Goal: Information Seeking & Learning: Learn about a topic

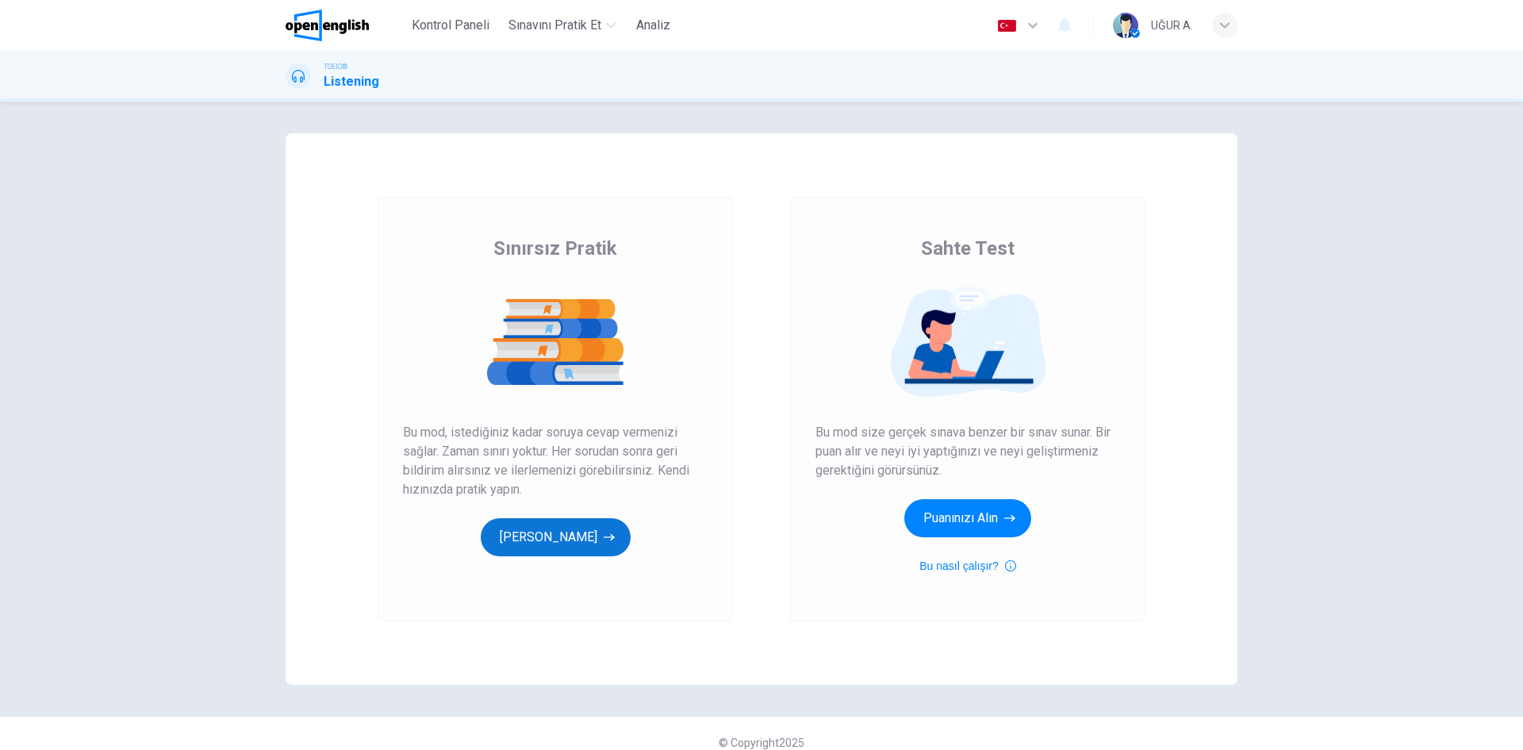
click at [540, 541] on button "[PERSON_NAME]" at bounding box center [556, 537] width 150 height 38
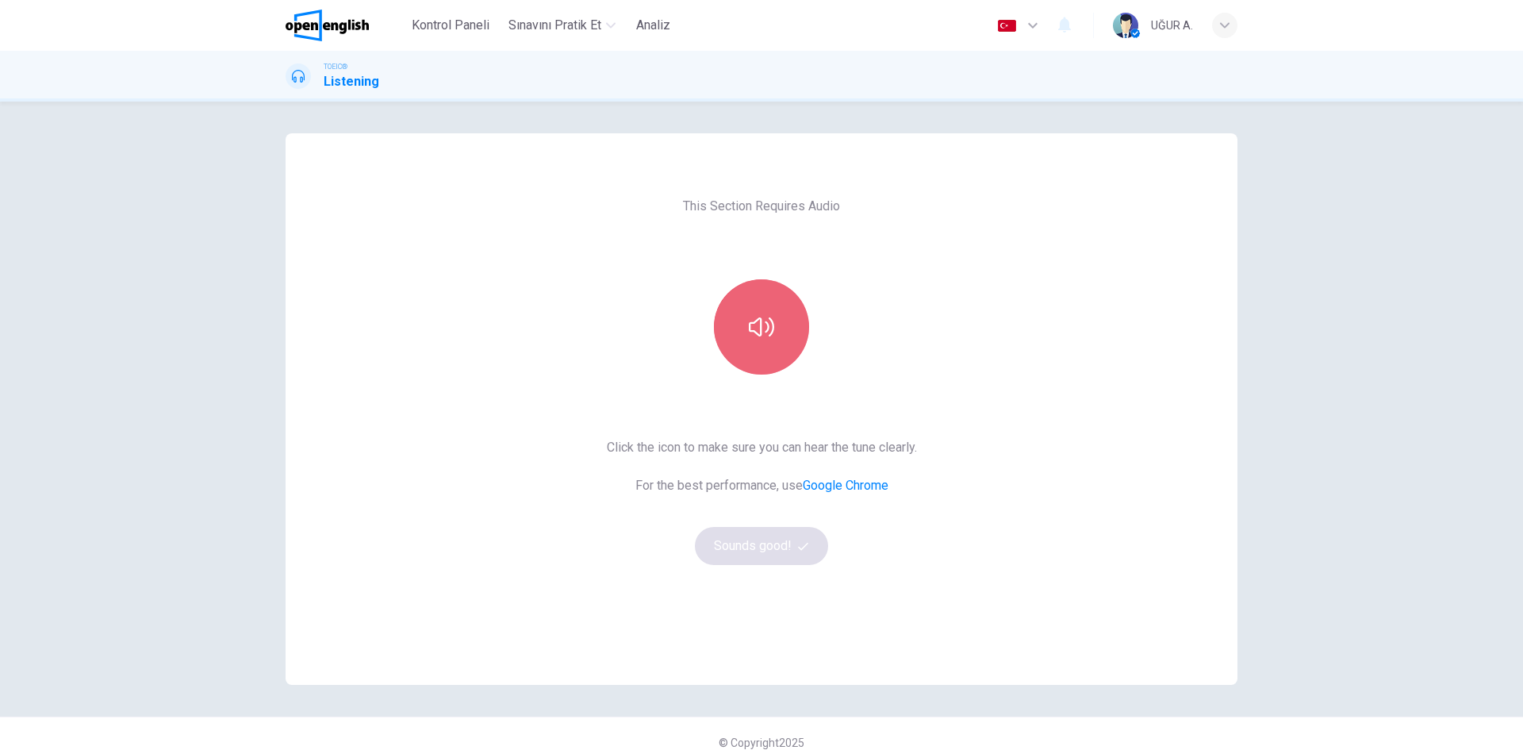
click at [760, 336] on icon "button" at bounding box center [761, 326] width 25 height 25
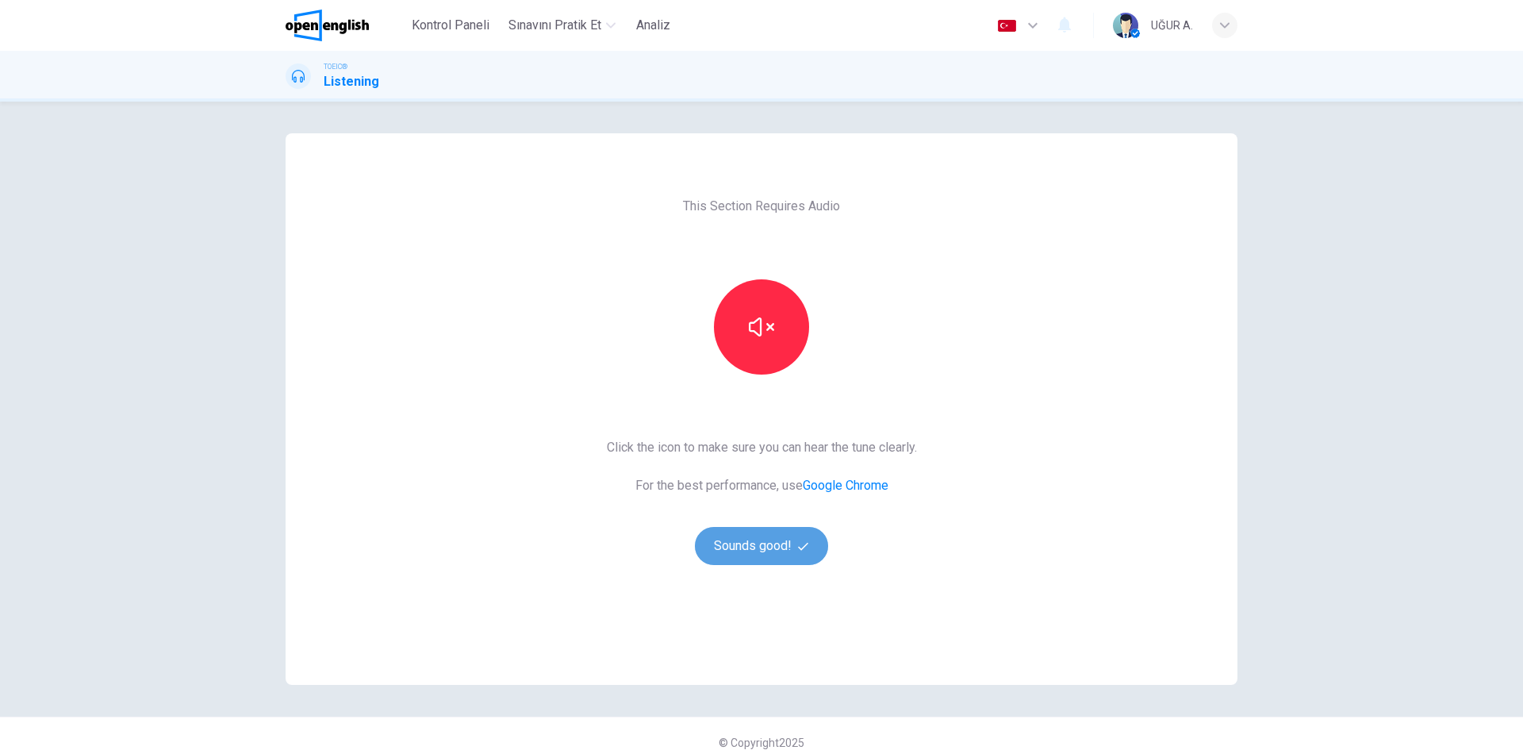
click at [770, 543] on button "Sounds good!" at bounding box center [761, 546] width 133 height 38
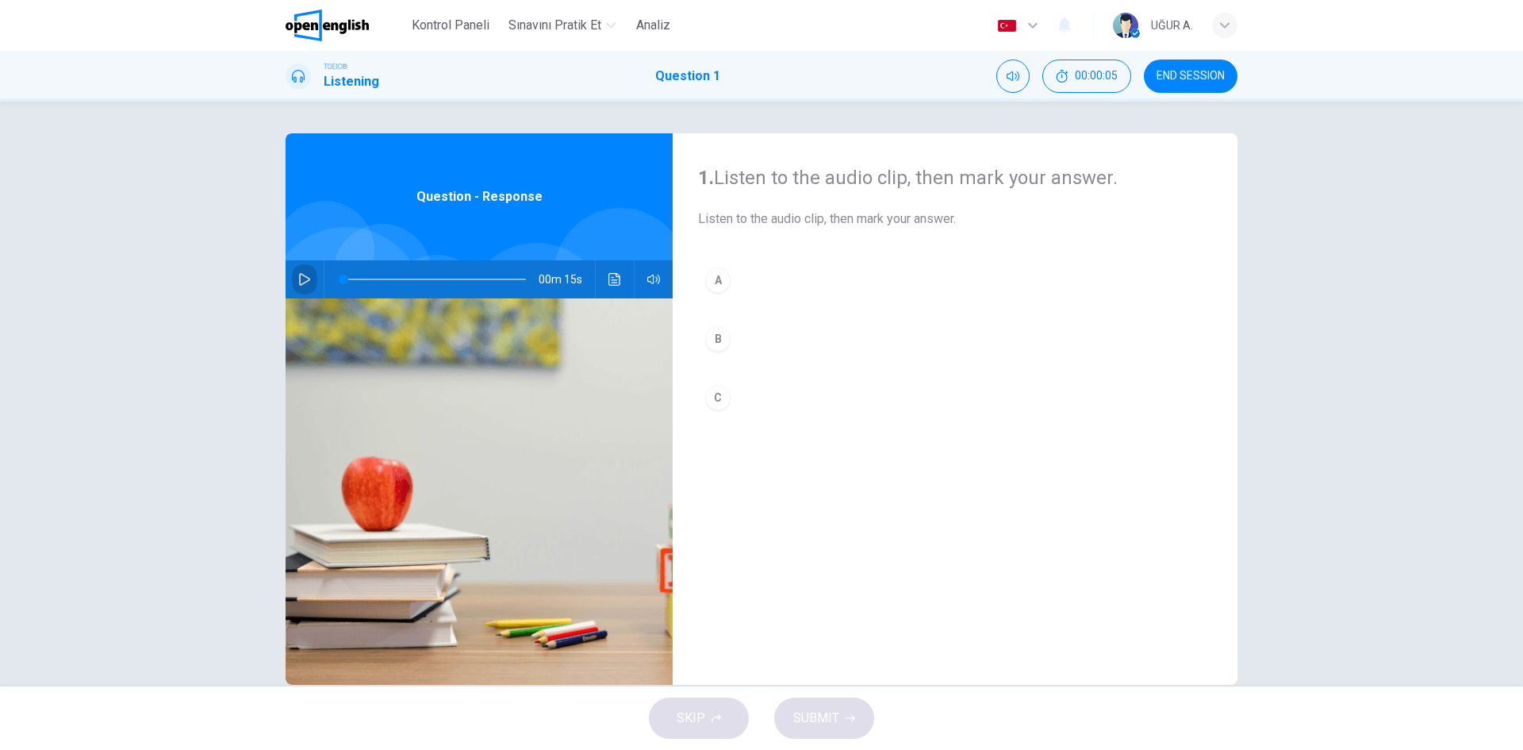
click at [299, 278] on icon "button" at bounding box center [304, 279] width 13 height 13
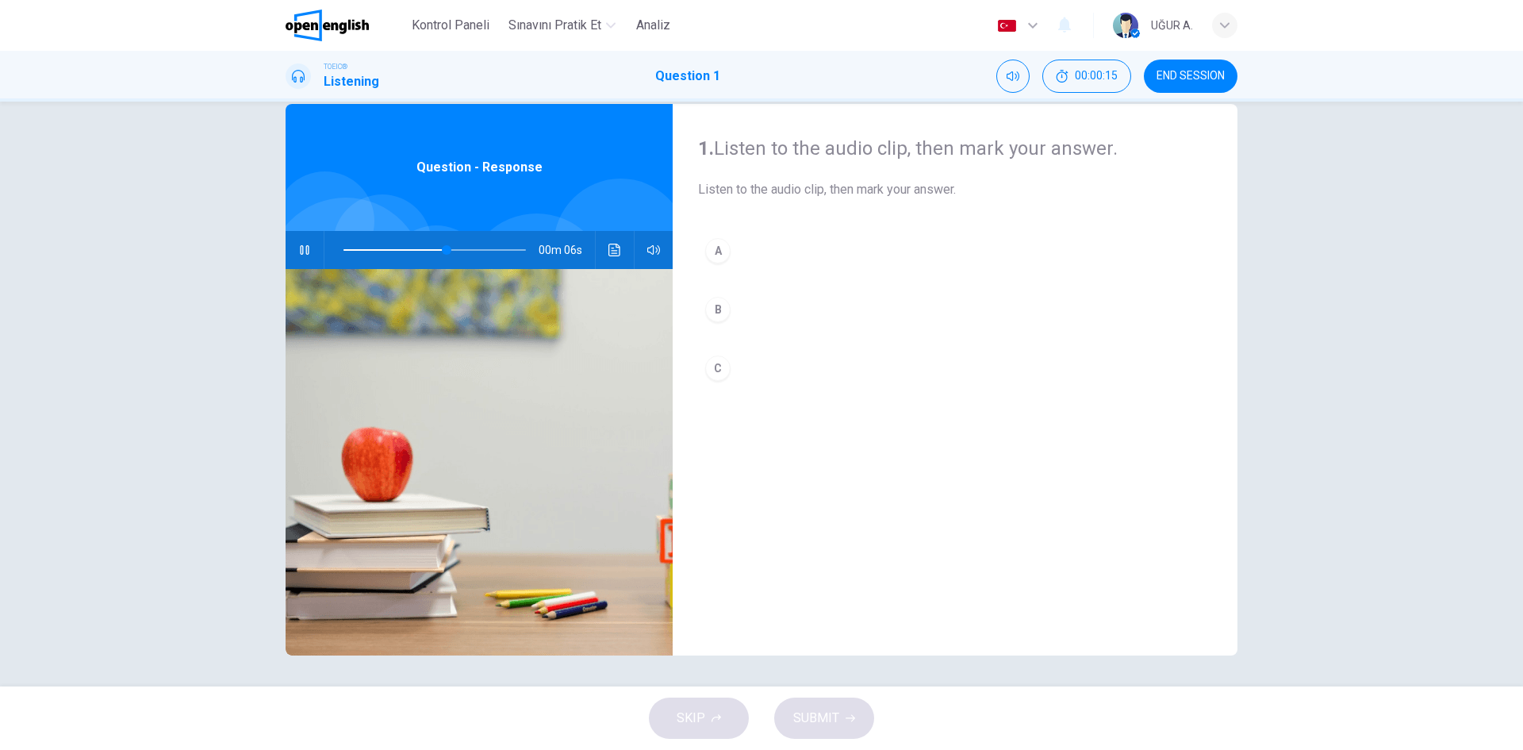
scroll to position [30, 0]
click at [298, 248] on icon "button" at bounding box center [304, 249] width 13 height 13
drag, startPoint x: 366, startPoint y: 250, endPoint x: 335, endPoint y: 252, distance: 31.0
click at [339, 252] on span at bounding box center [344, 249] width 10 height 10
click at [719, 313] on div "B" at bounding box center [717, 308] width 25 height 25
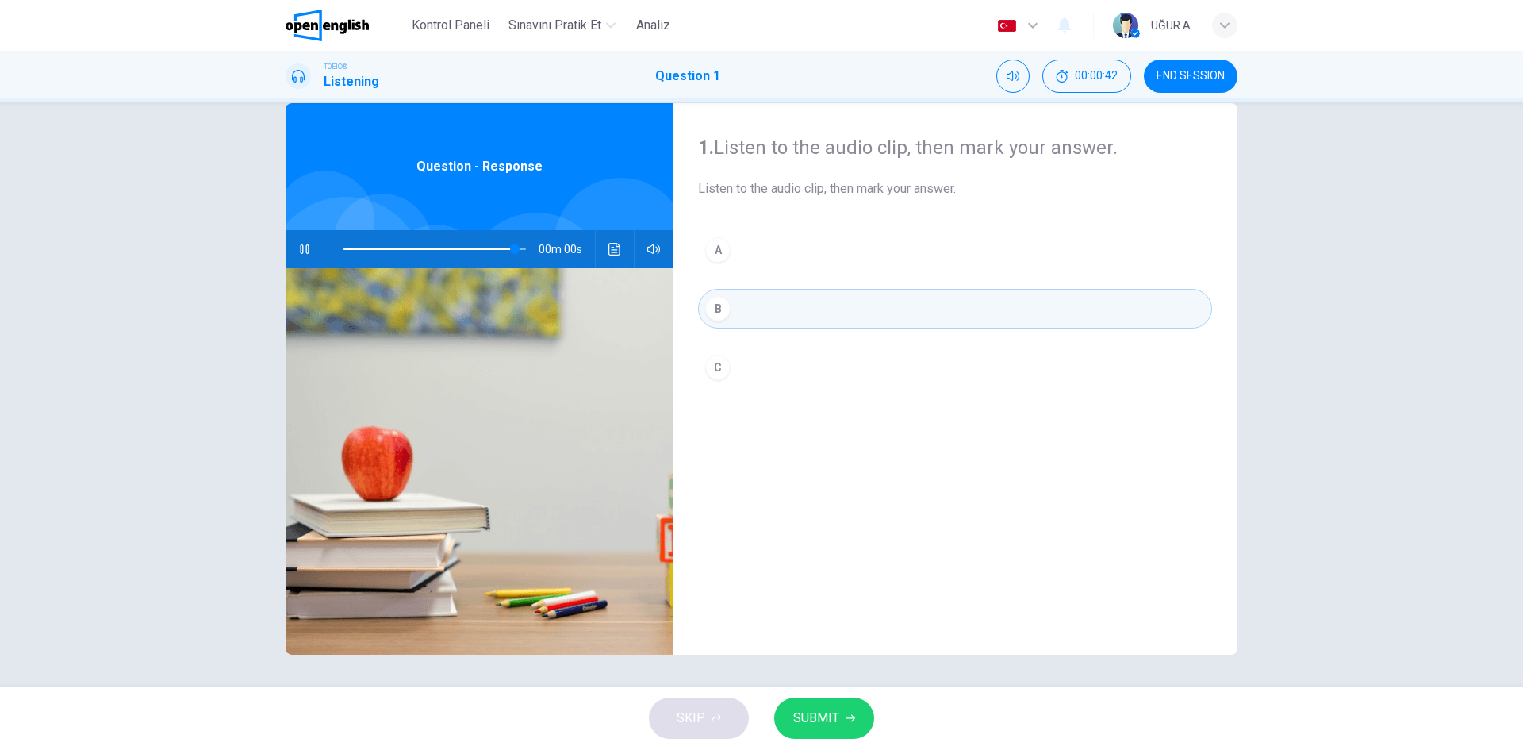
type input "*"
click at [808, 716] on span "SUBMIT" at bounding box center [816, 718] width 46 height 22
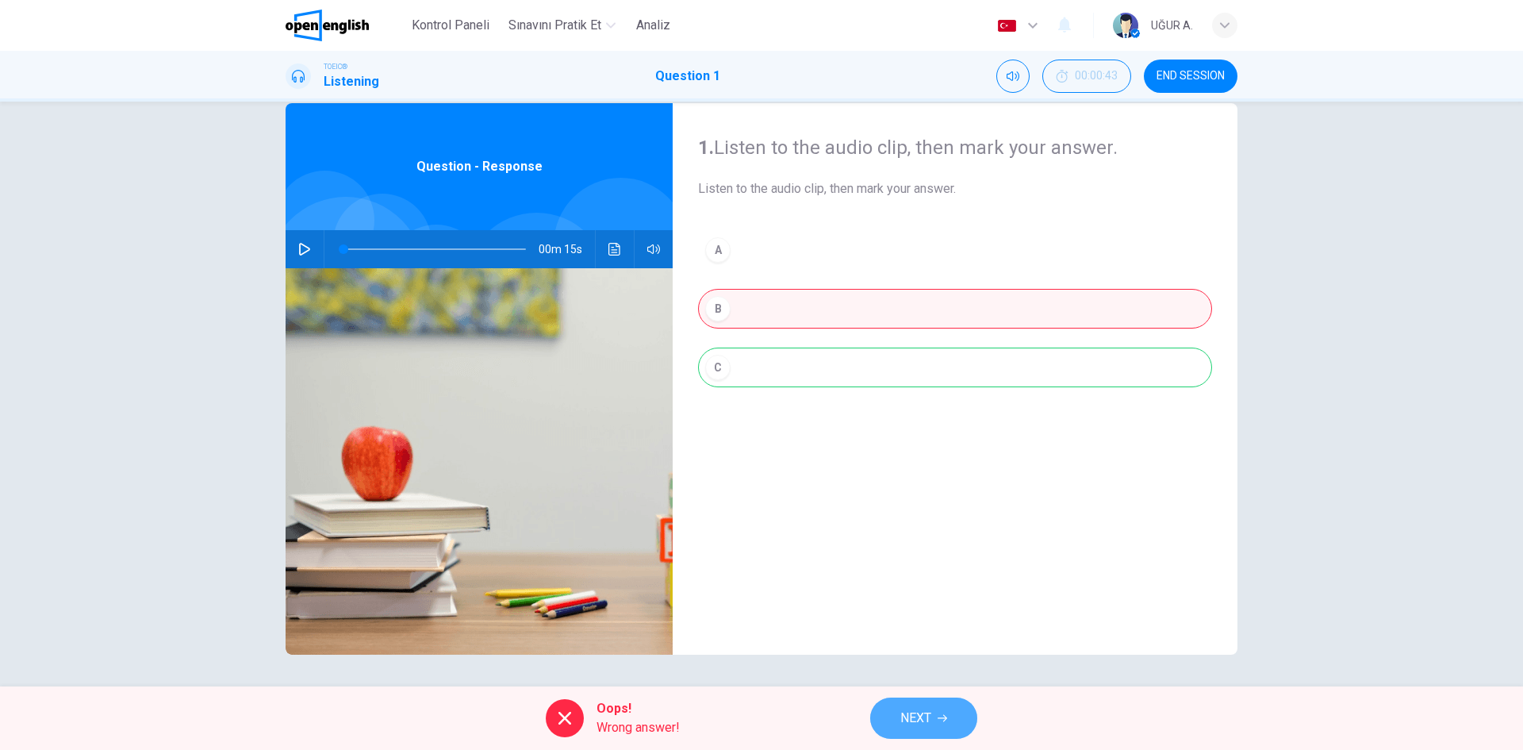
click at [925, 711] on span "NEXT" at bounding box center [915, 718] width 31 height 22
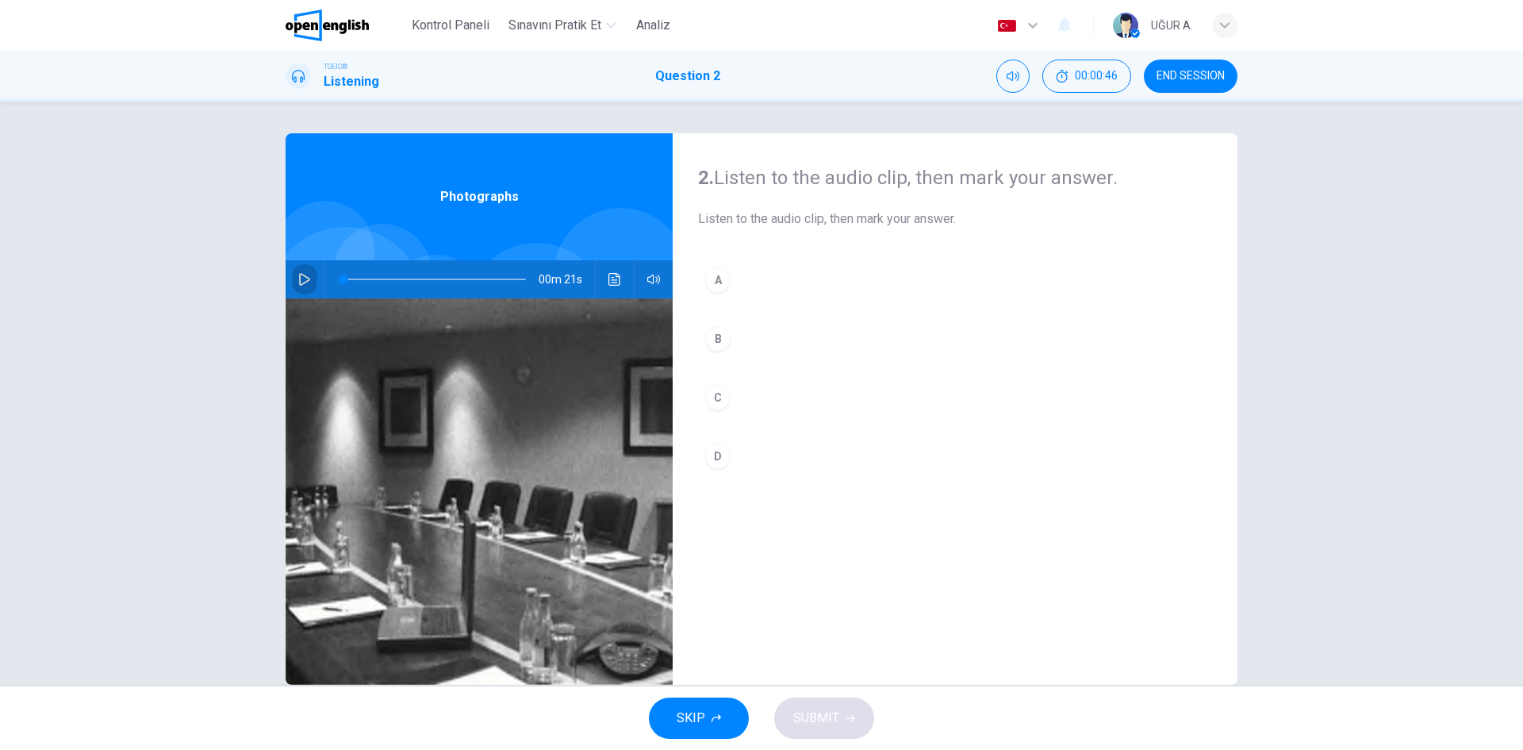
click at [301, 279] on icon "button" at bounding box center [304, 279] width 13 height 13
click at [710, 269] on div "A" at bounding box center [717, 279] width 25 height 25
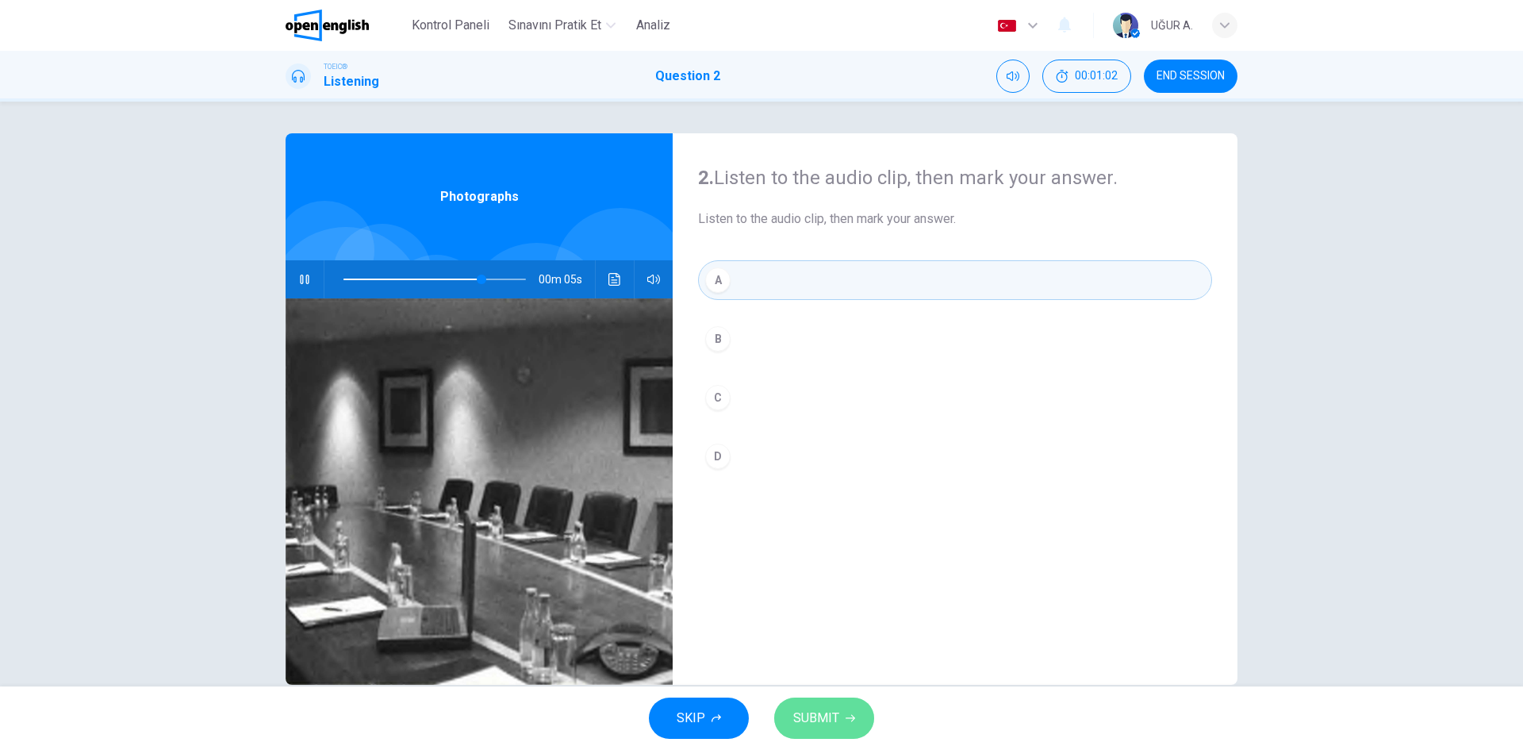
click at [804, 707] on button "SUBMIT" at bounding box center [824, 717] width 100 height 41
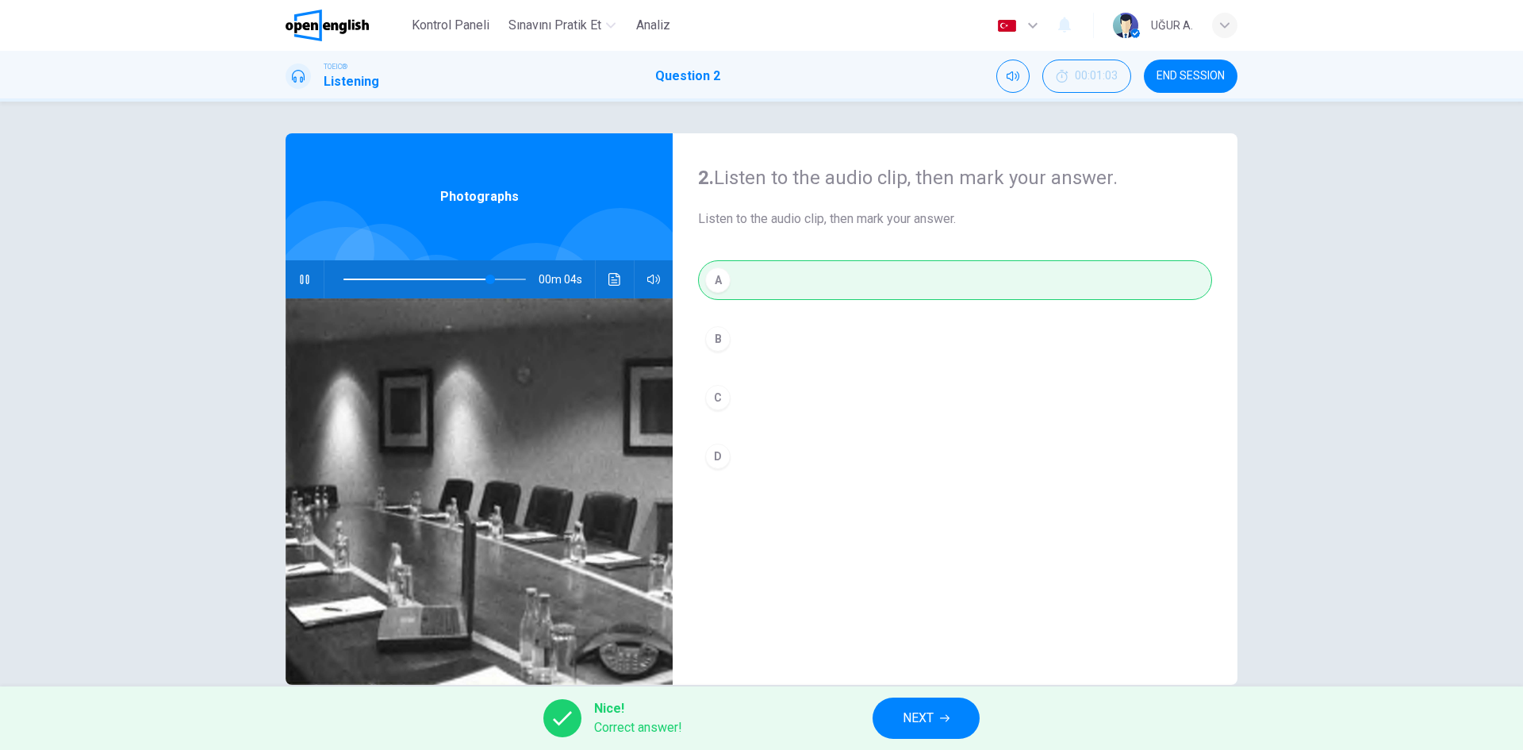
type input "**"
click at [908, 716] on span "NEXT" at bounding box center [918, 718] width 31 height 22
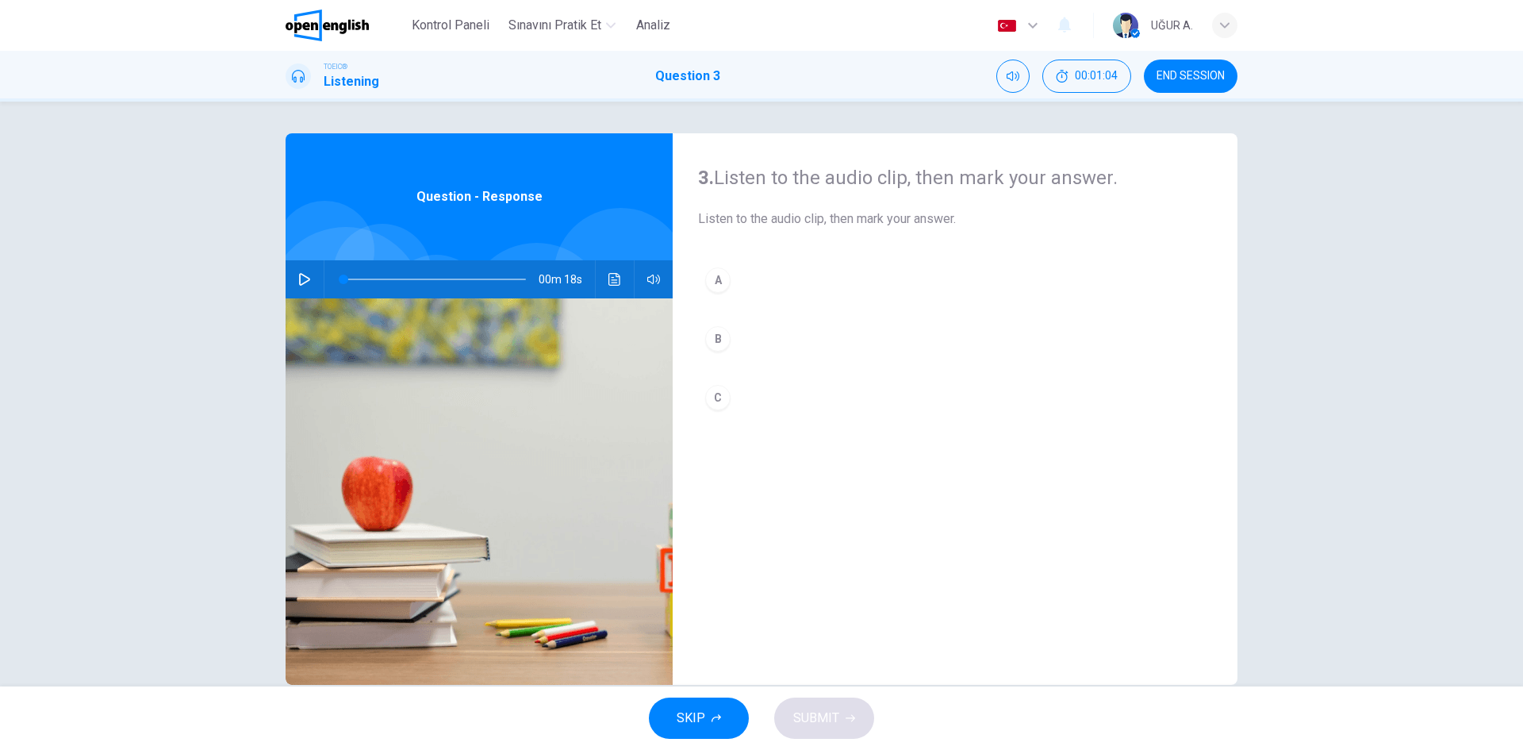
click at [298, 282] on icon "button" at bounding box center [304, 279] width 13 height 13
click at [297, 287] on button "button" at bounding box center [304, 279] width 25 height 38
click at [713, 396] on div "C" at bounding box center [717, 397] width 25 height 25
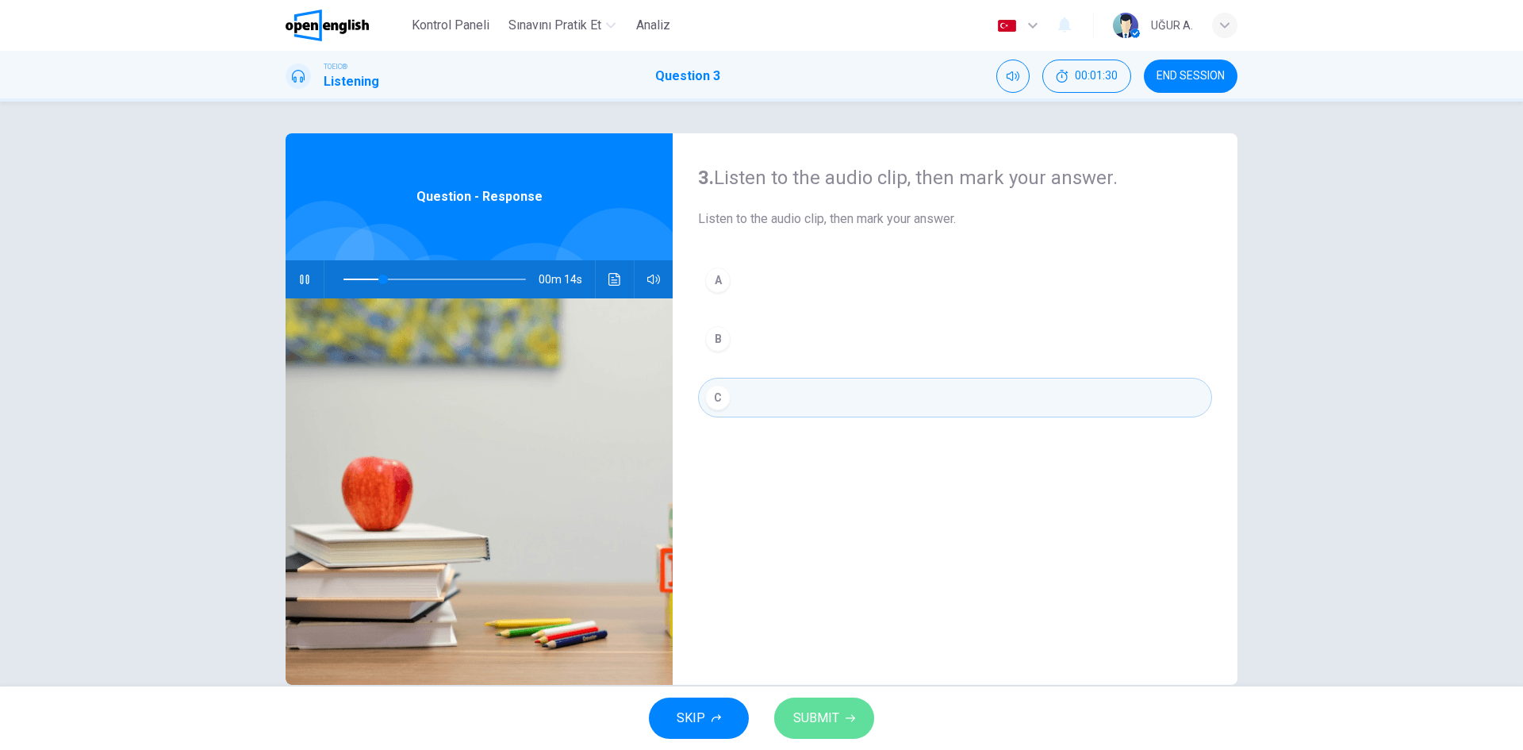
click at [803, 704] on button "SUBMIT" at bounding box center [824, 717] width 100 height 41
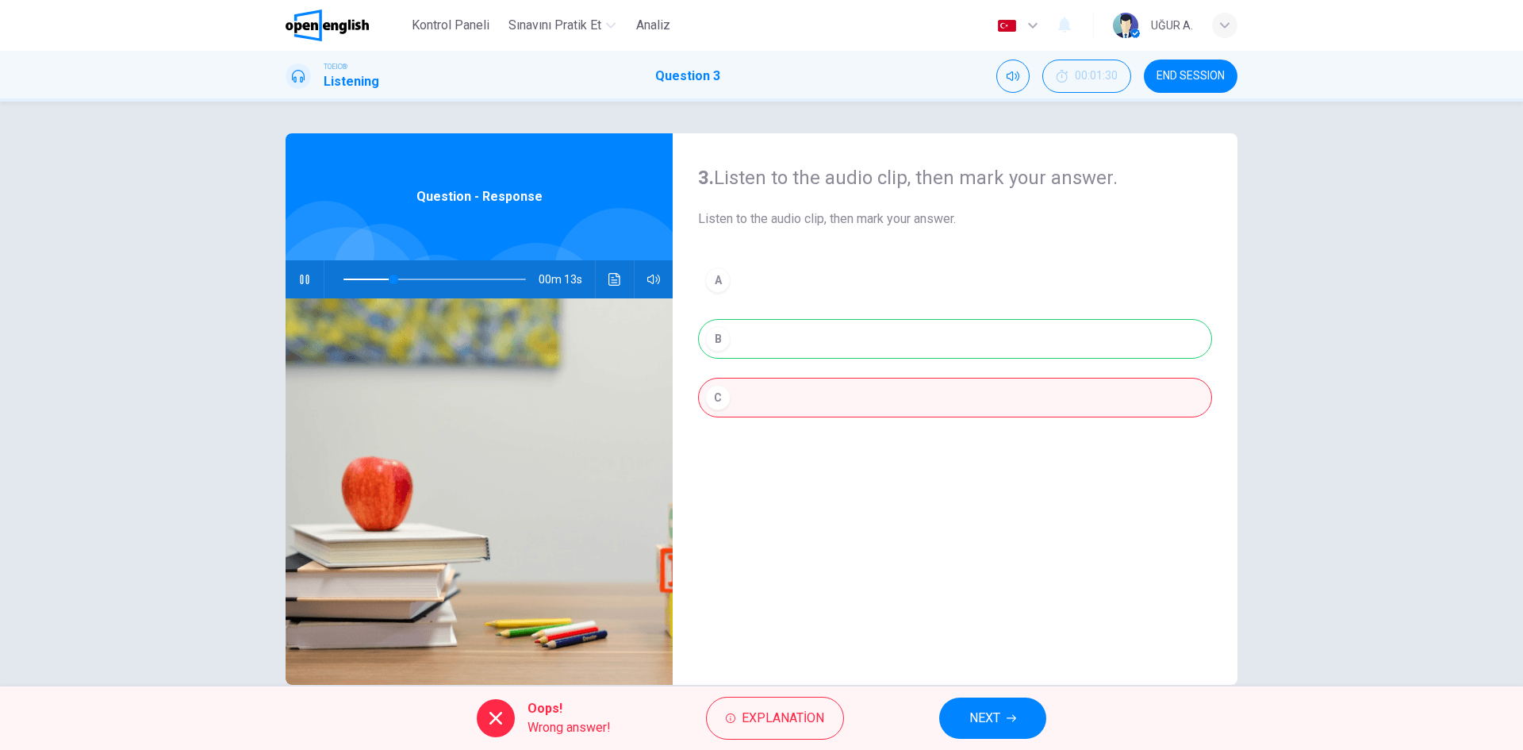
type input "**"
click at [992, 716] on span "NEXT" at bounding box center [984, 718] width 31 height 22
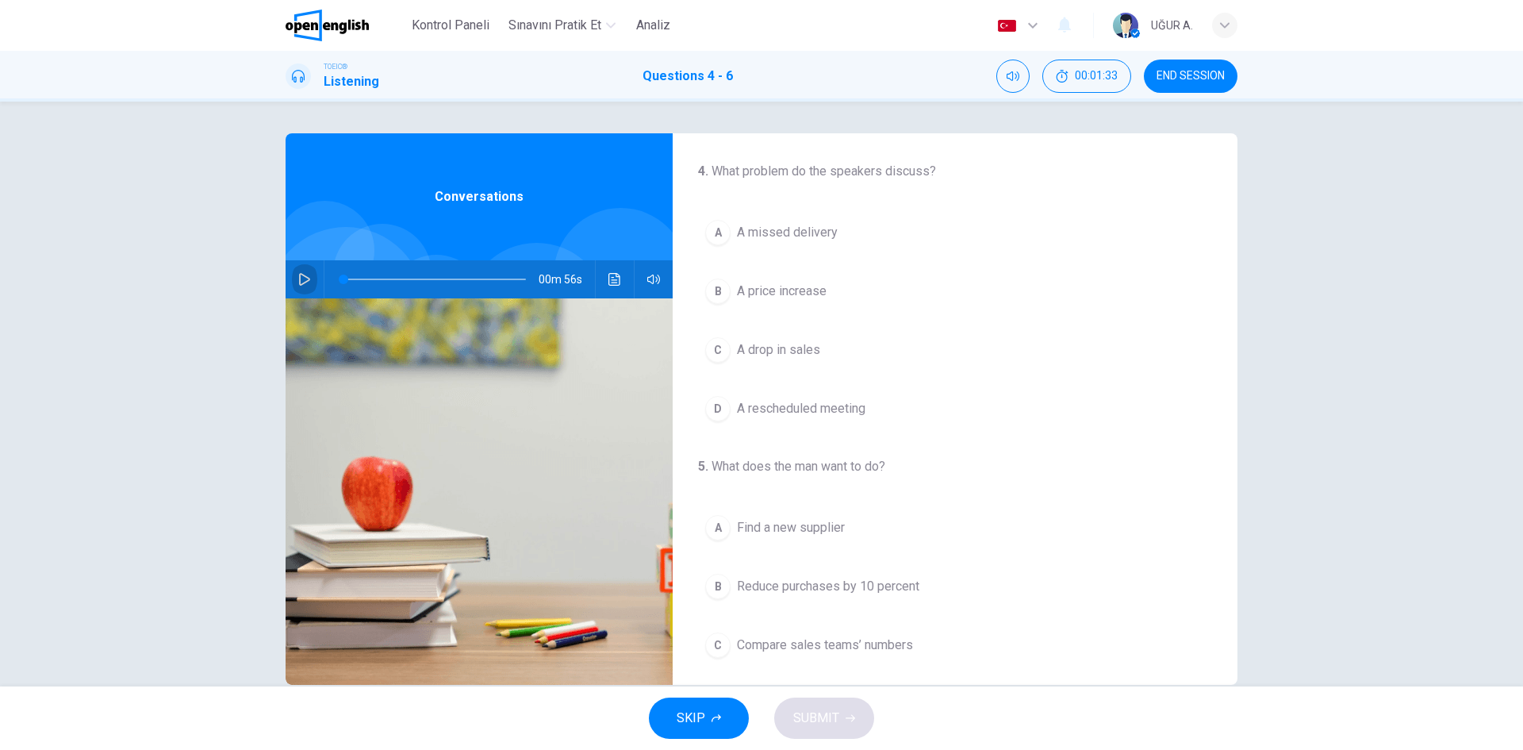
click at [303, 283] on icon "button" at bounding box center [304, 279] width 13 height 13
drag, startPoint x: 416, startPoint y: 281, endPoint x: 334, endPoint y: 286, distance: 81.9
click at [344, 286] on span at bounding box center [435, 279] width 182 height 22
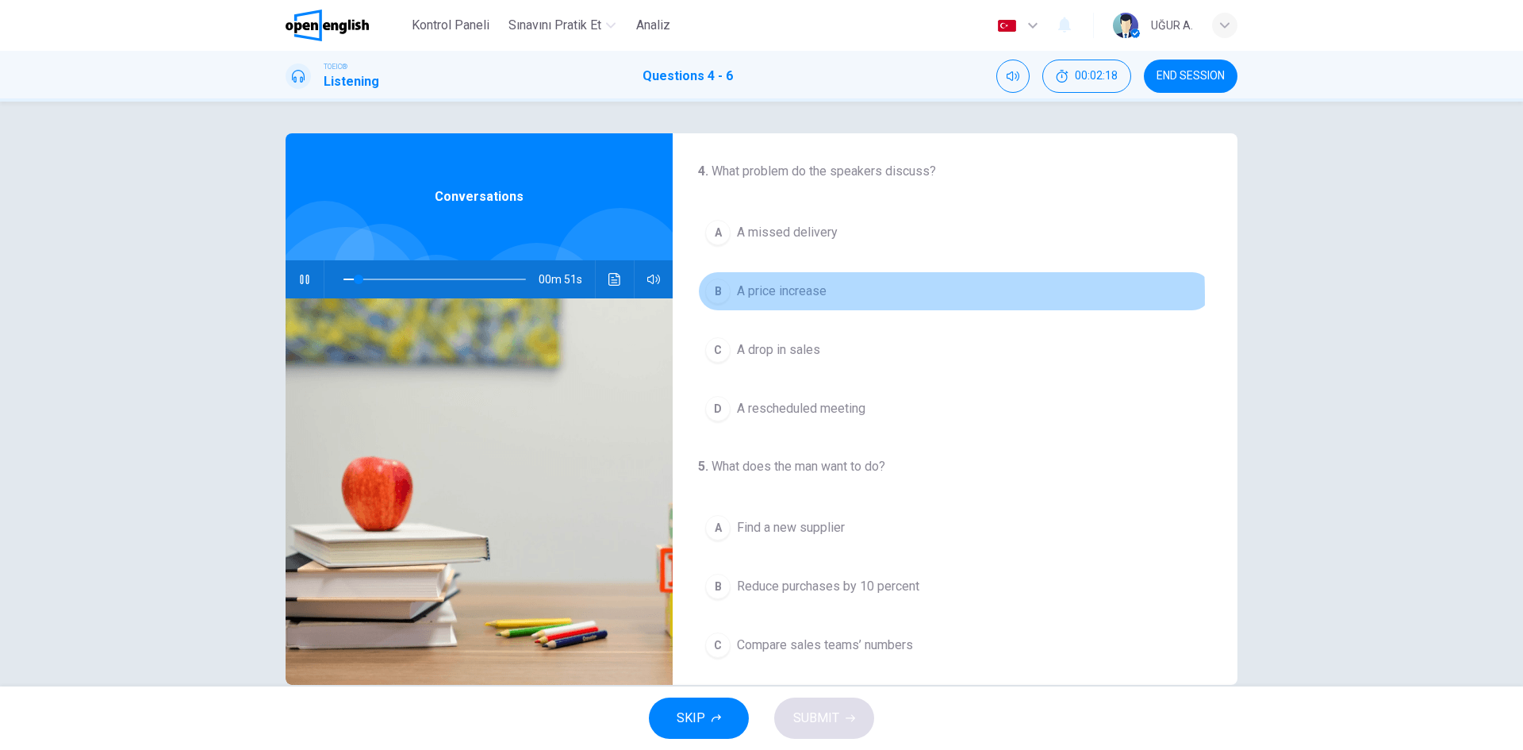
click at [721, 294] on div "B" at bounding box center [717, 290] width 25 height 25
click at [712, 298] on div "B" at bounding box center [717, 290] width 25 height 25
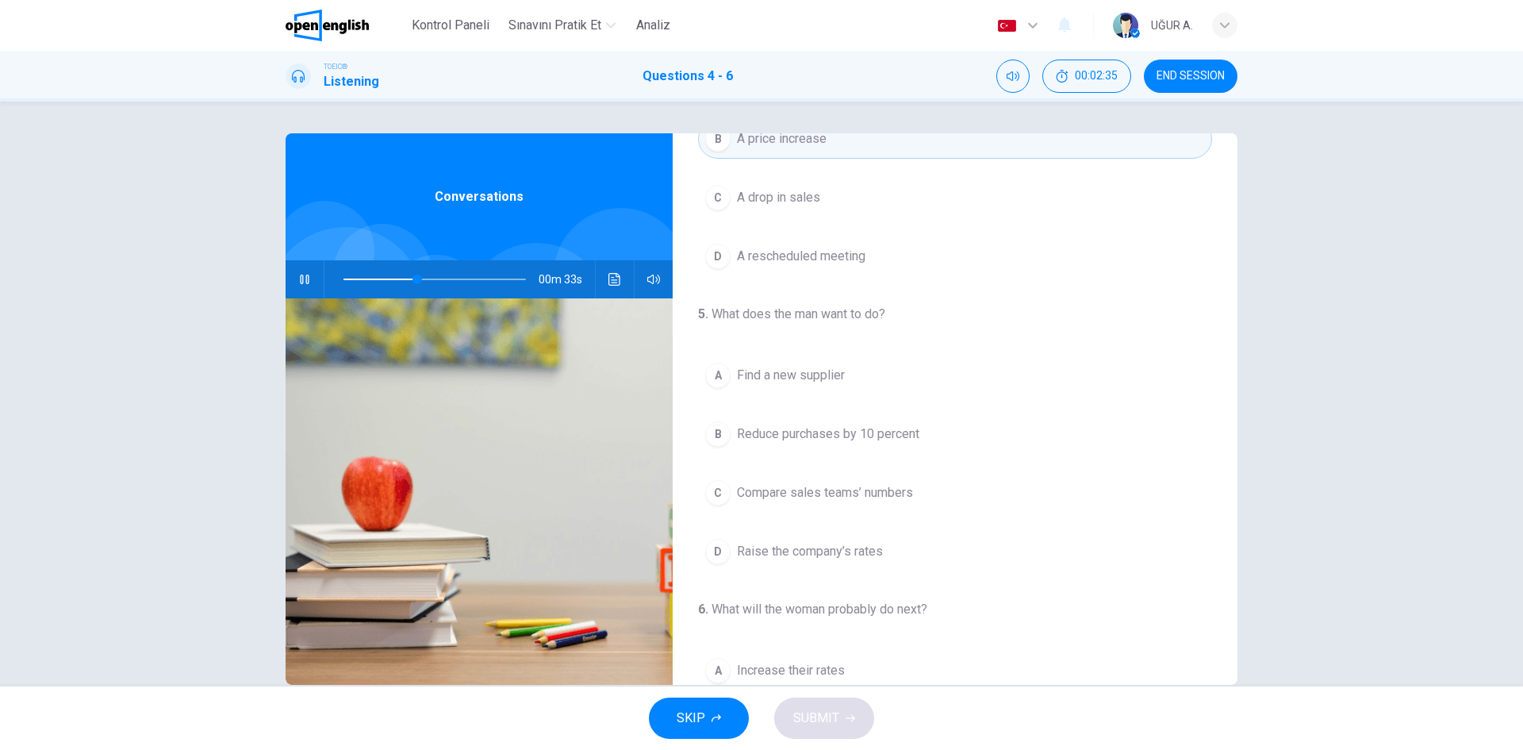
scroll to position [159, 0]
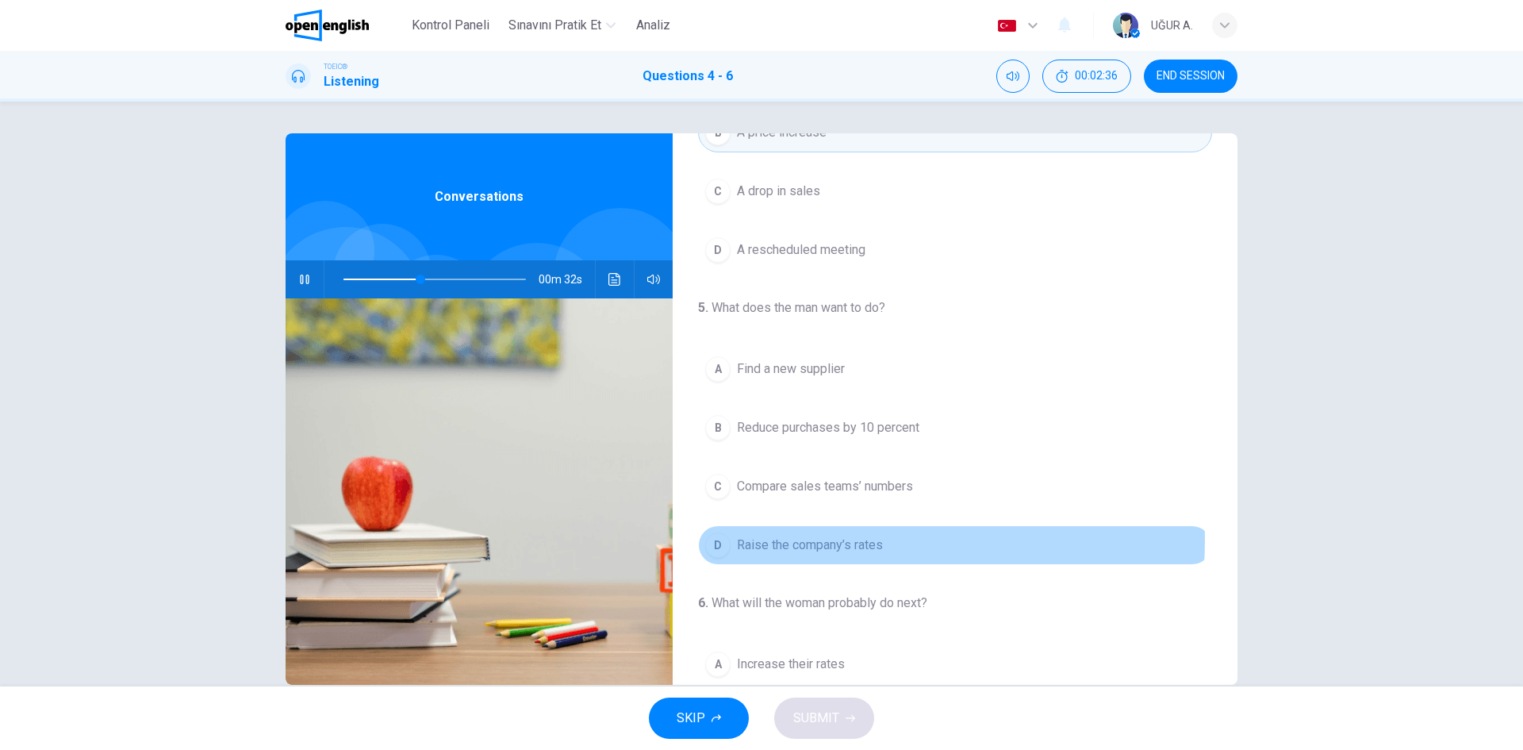
click at [811, 540] on span "Raise the company’s rates" at bounding box center [810, 545] width 146 height 19
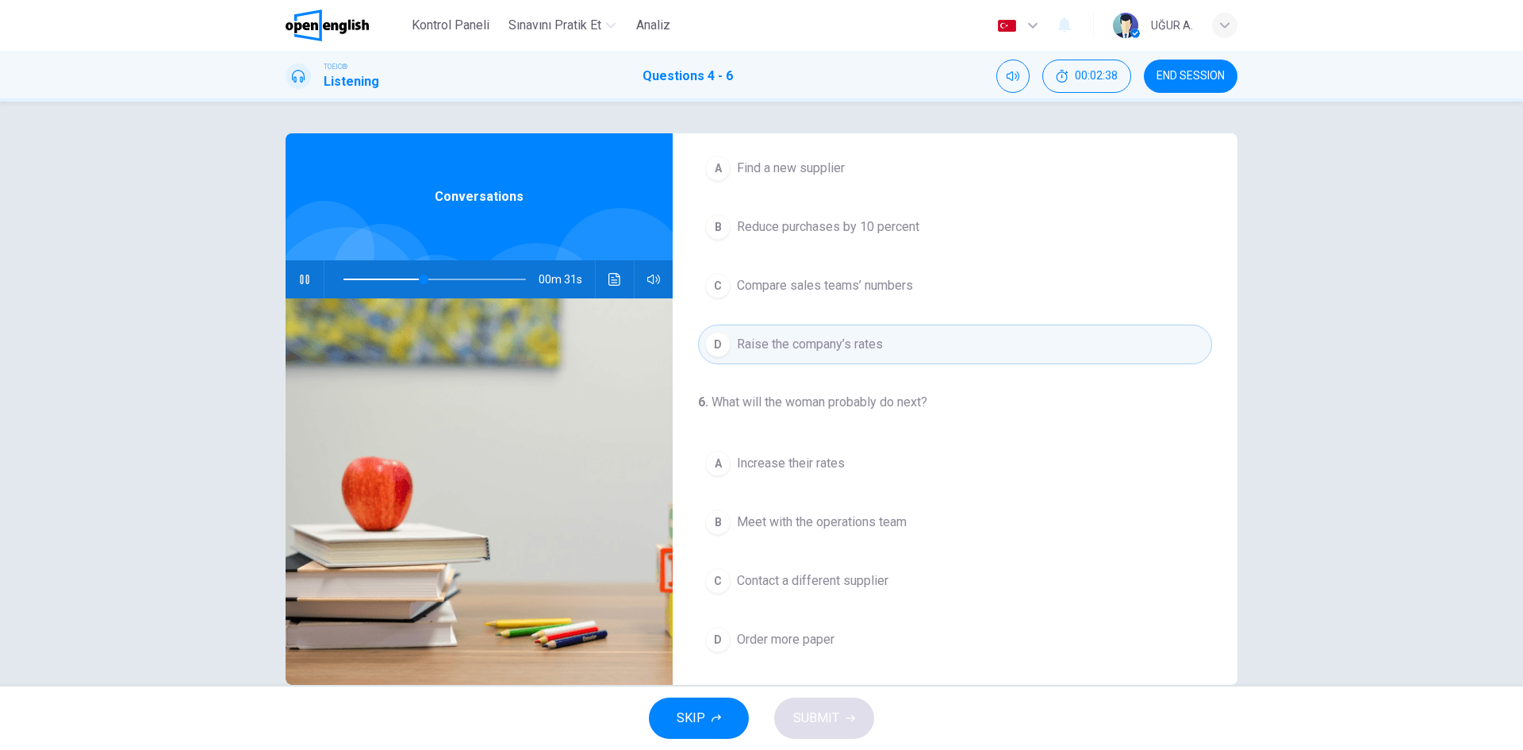
scroll to position [363, 0]
click at [835, 505] on button "B Meet with the operations team" at bounding box center [955, 519] width 514 height 40
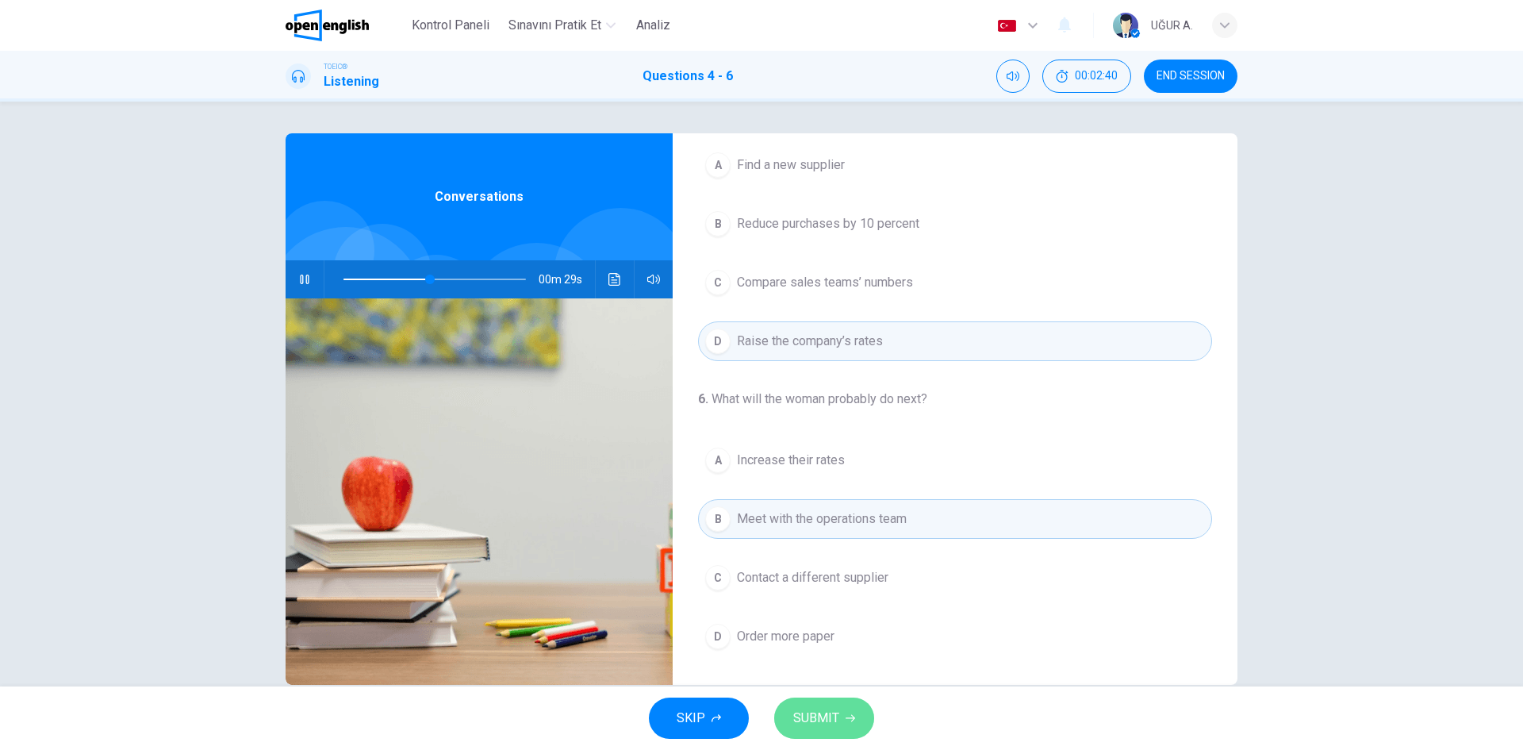
drag, startPoint x: 841, startPoint y: 709, endPoint x: 839, endPoint y: 701, distance: 8.1
click at [839, 711] on button "SUBMIT" at bounding box center [824, 717] width 100 height 41
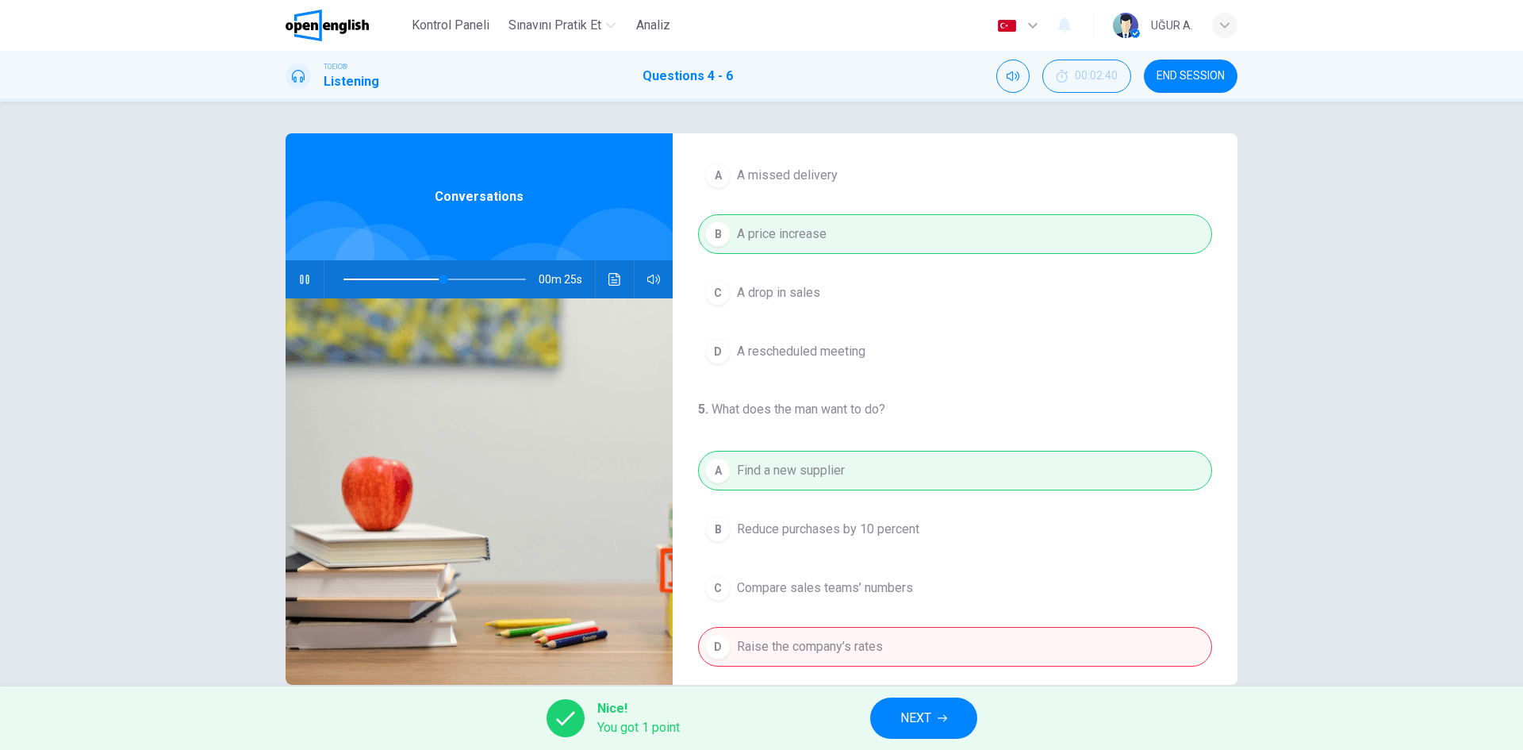
scroll to position [0, 0]
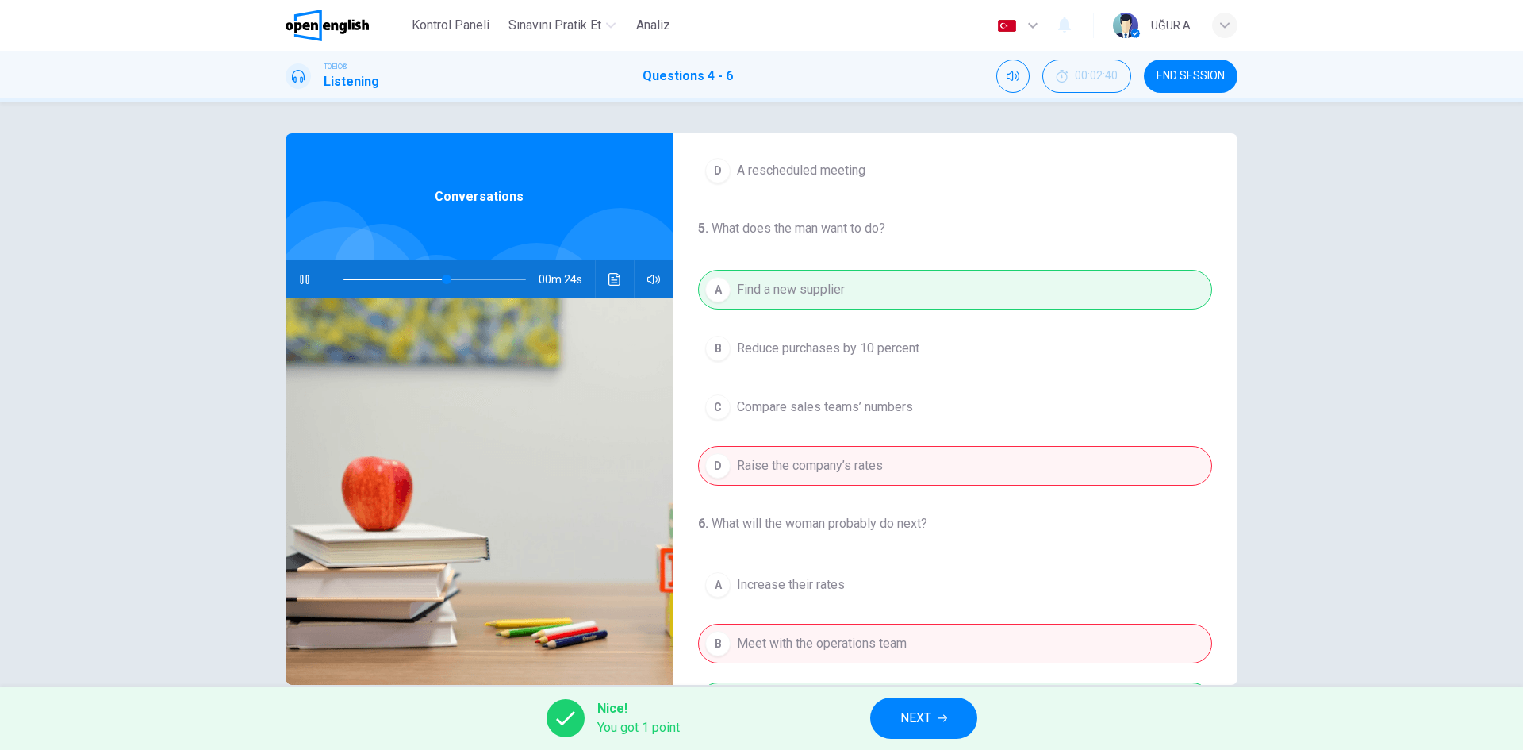
type input "**"
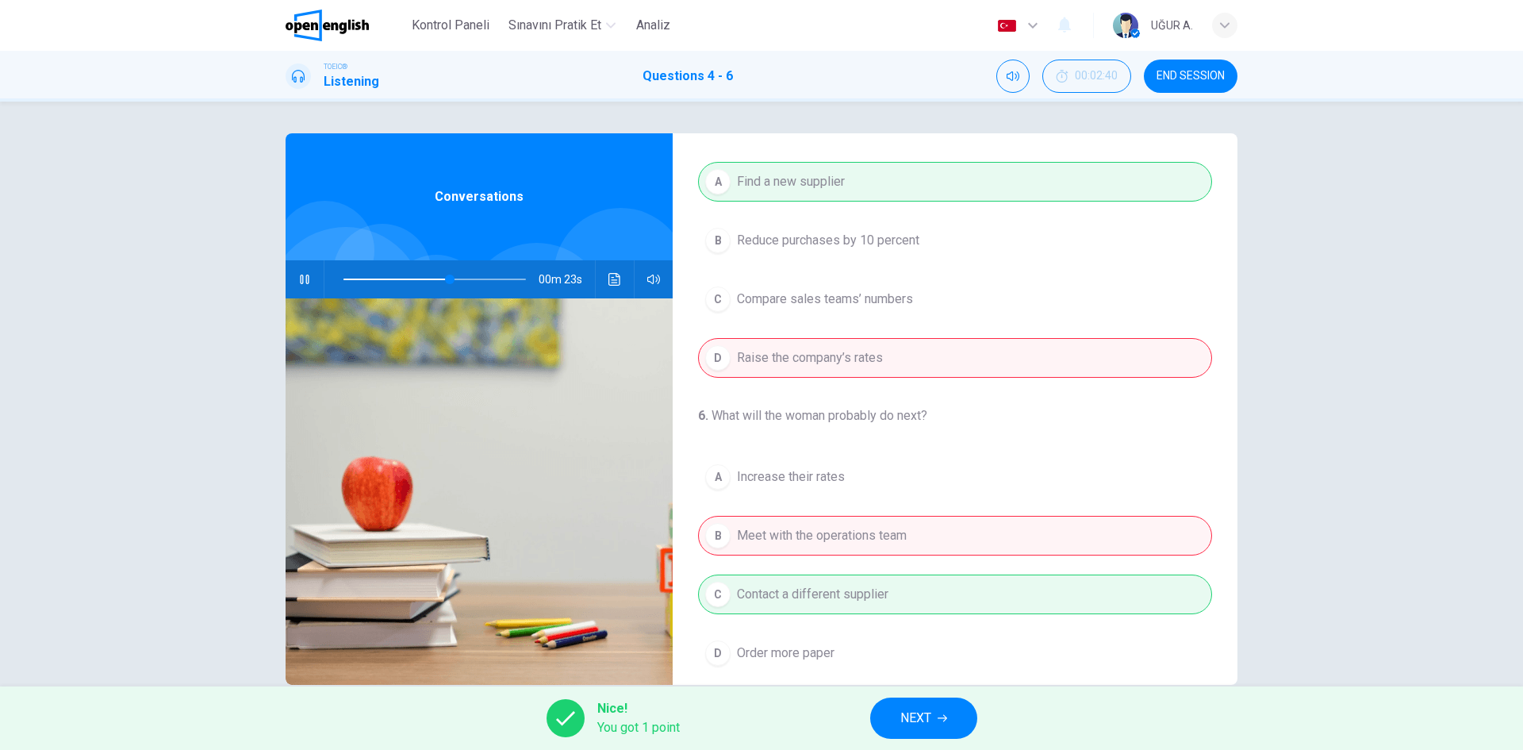
scroll to position [363, 0]
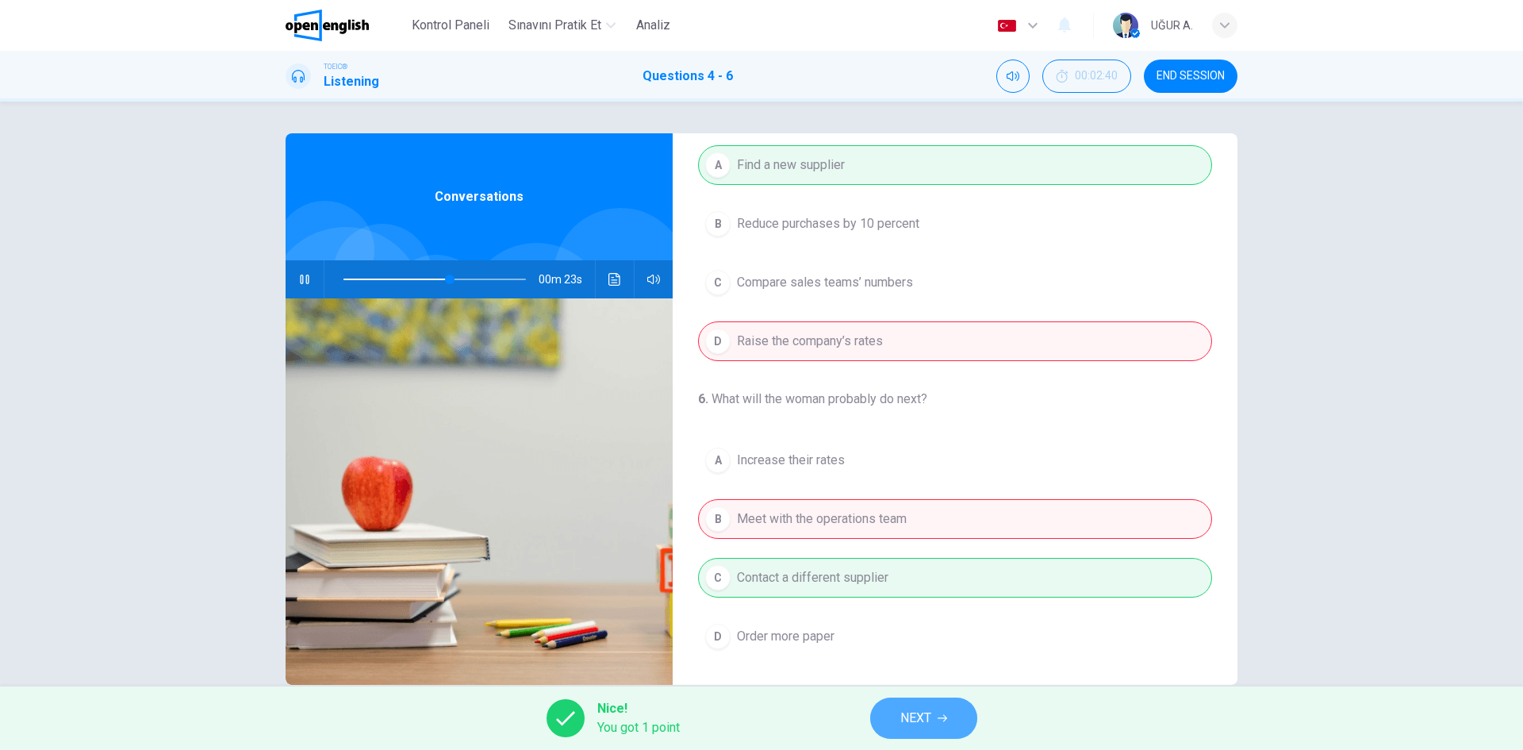
click at [954, 702] on button "NEXT" at bounding box center [923, 717] width 107 height 41
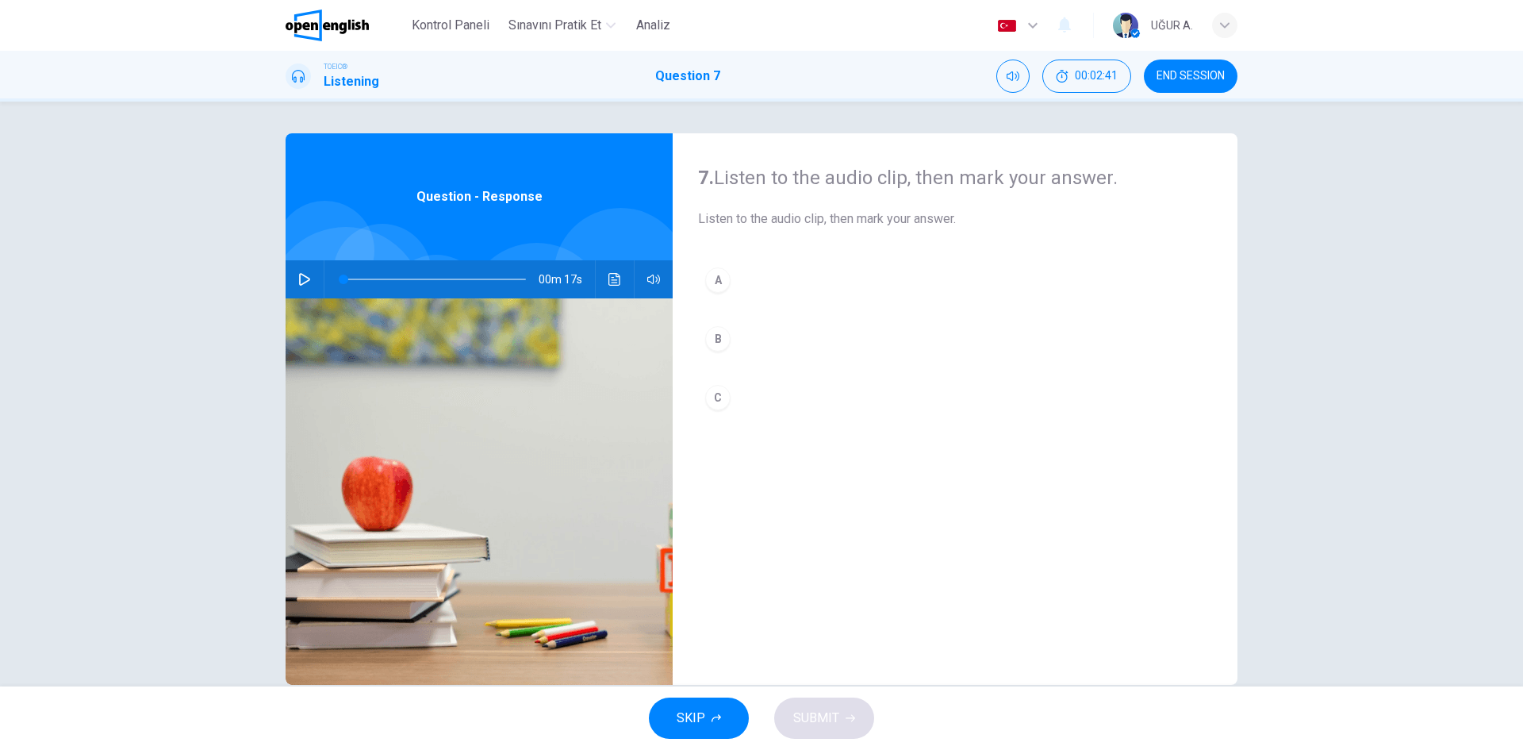
click at [299, 280] on icon "button" at bounding box center [304, 279] width 11 height 13
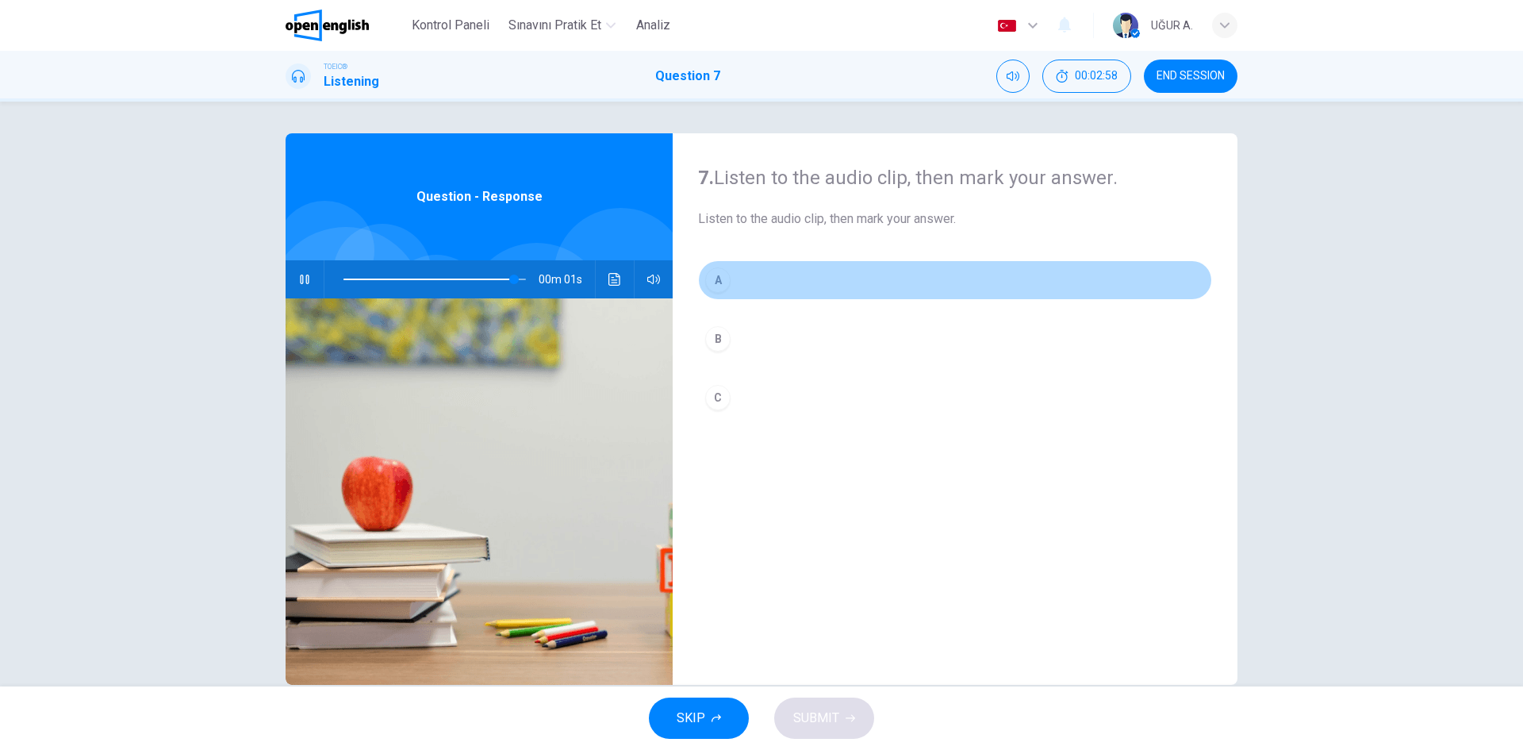
click at [711, 284] on div "A" at bounding box center [717, 279] width 25 height 25
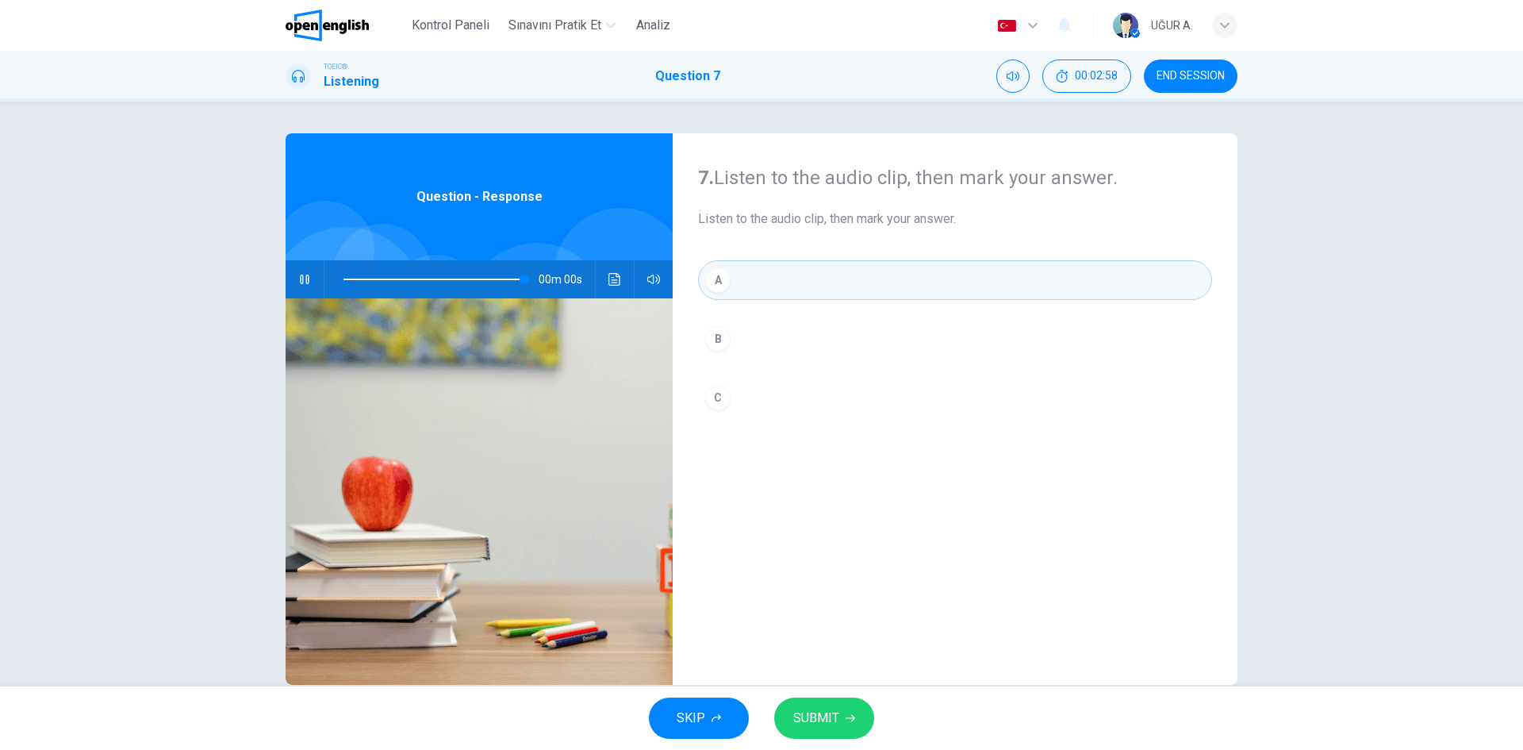
type input "*"
click at [839, 705] on button "SUBMIT" at bounding box center [824, 717] width 100 height 41
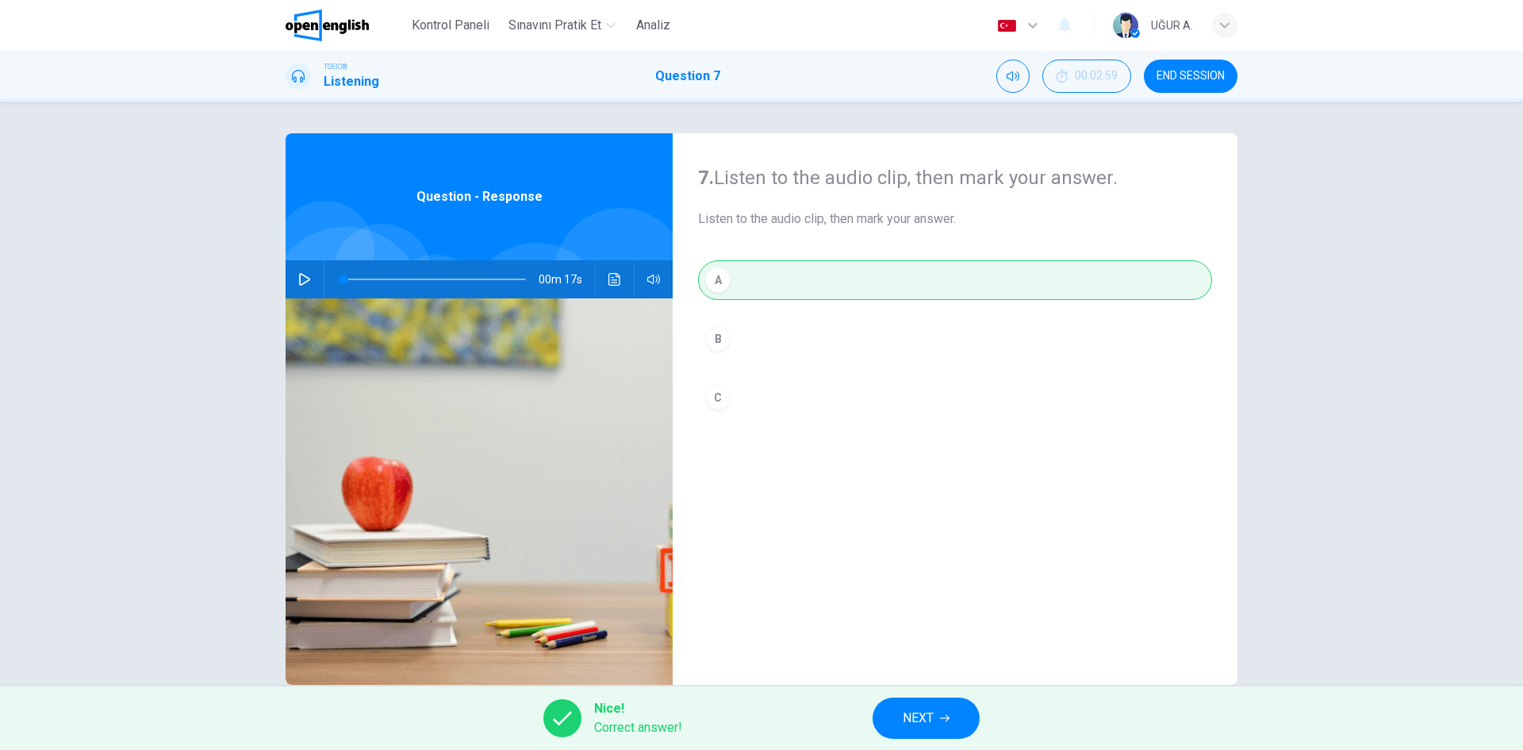
click at [932, 711] on span "NEXT" at bounding box center [918, 718] width 31 height 22
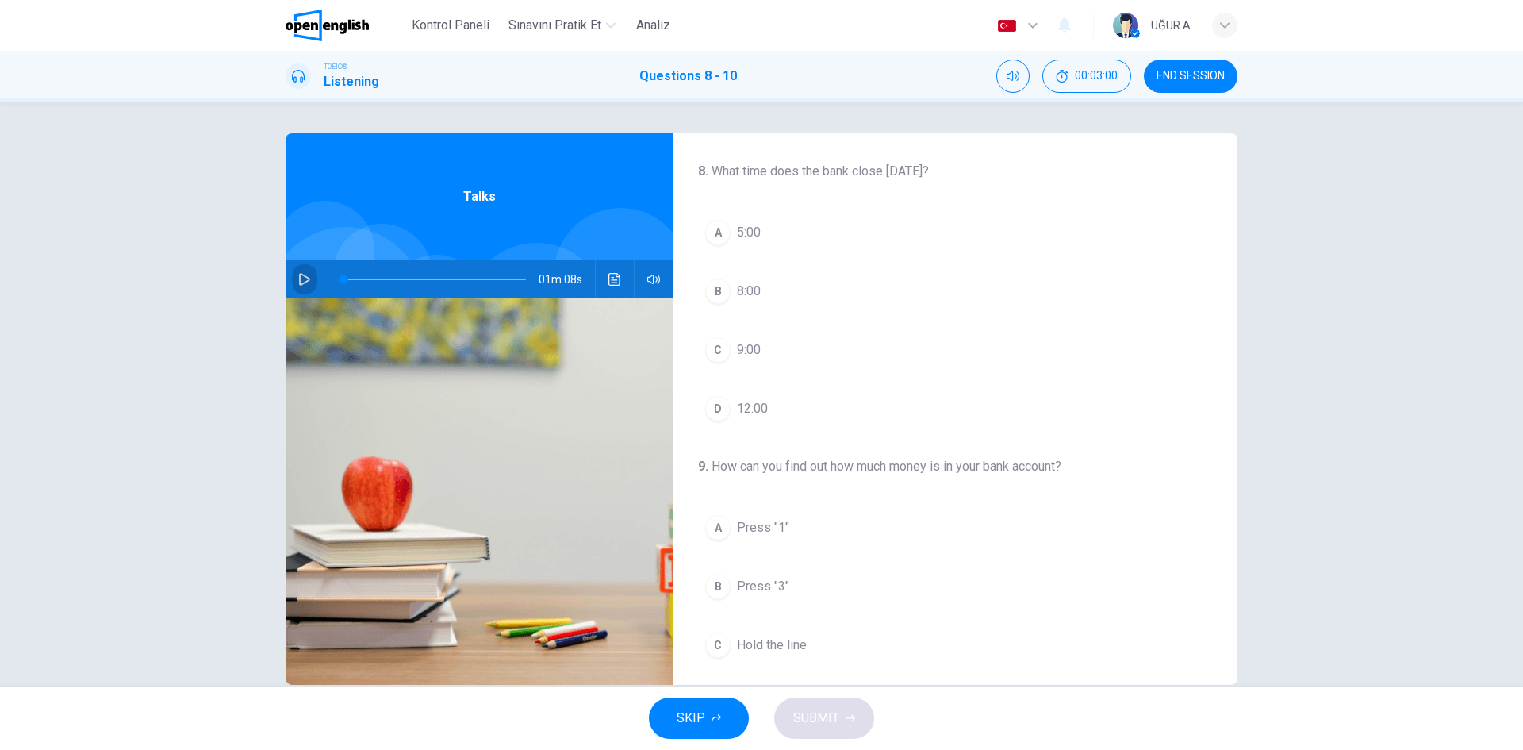
click at [294, 275] on button "button" at bounding box center [304, 279] width 25 height 38
click at [712, 349] on div "C" at bounding box center [717, 349] width 25 height 25
drag, startPoint x: 347, startPoint y: 280, endPoint x: 325, endPoint y: 282, distance: 21.5
click at [344, 282] on span at bounding box center [435, 279] width 182 height 22
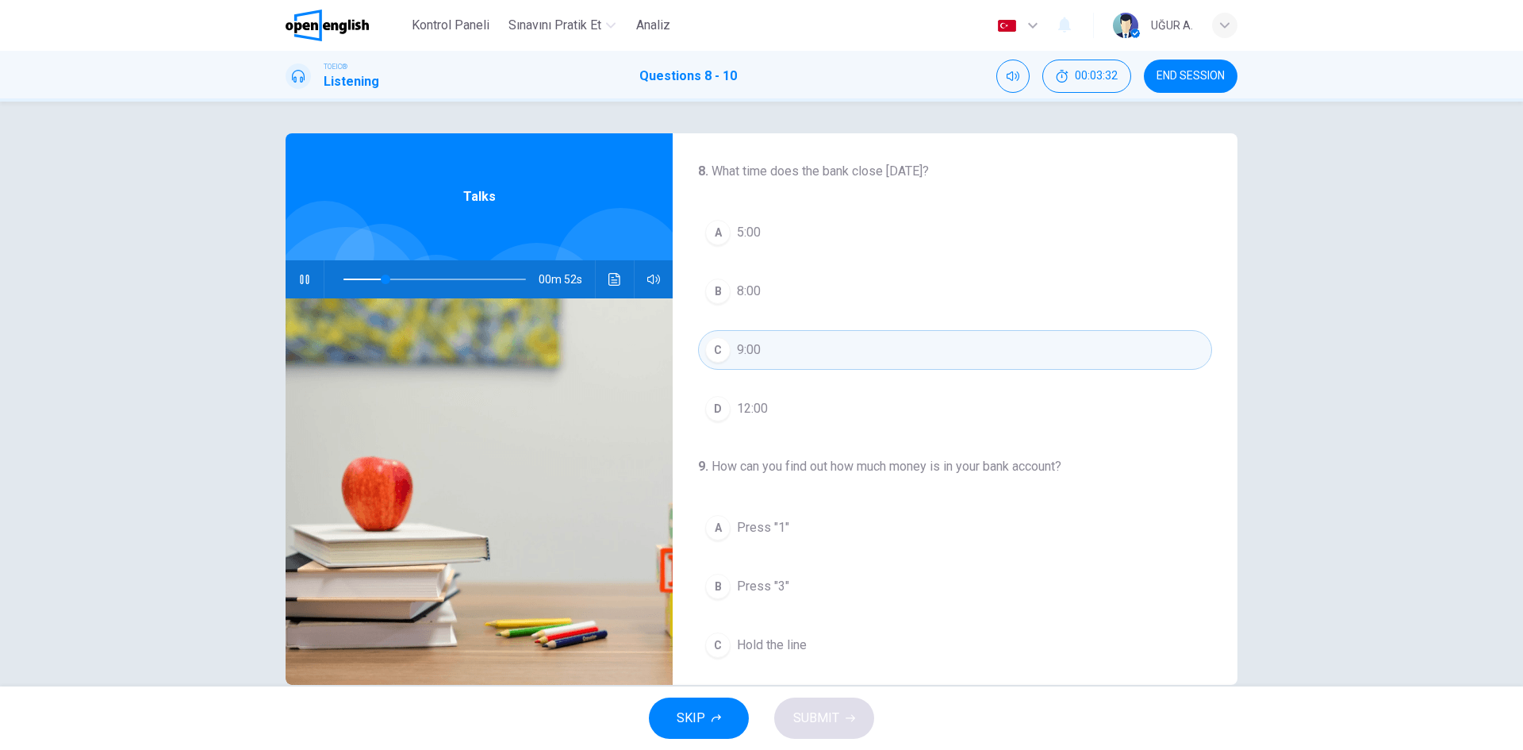
click at [357, 277] on span at bounding box center [435, 279] width 182 height 22
click at [759, 410] on span "12:00" at bounding box center [752, 408] width 31 height 19
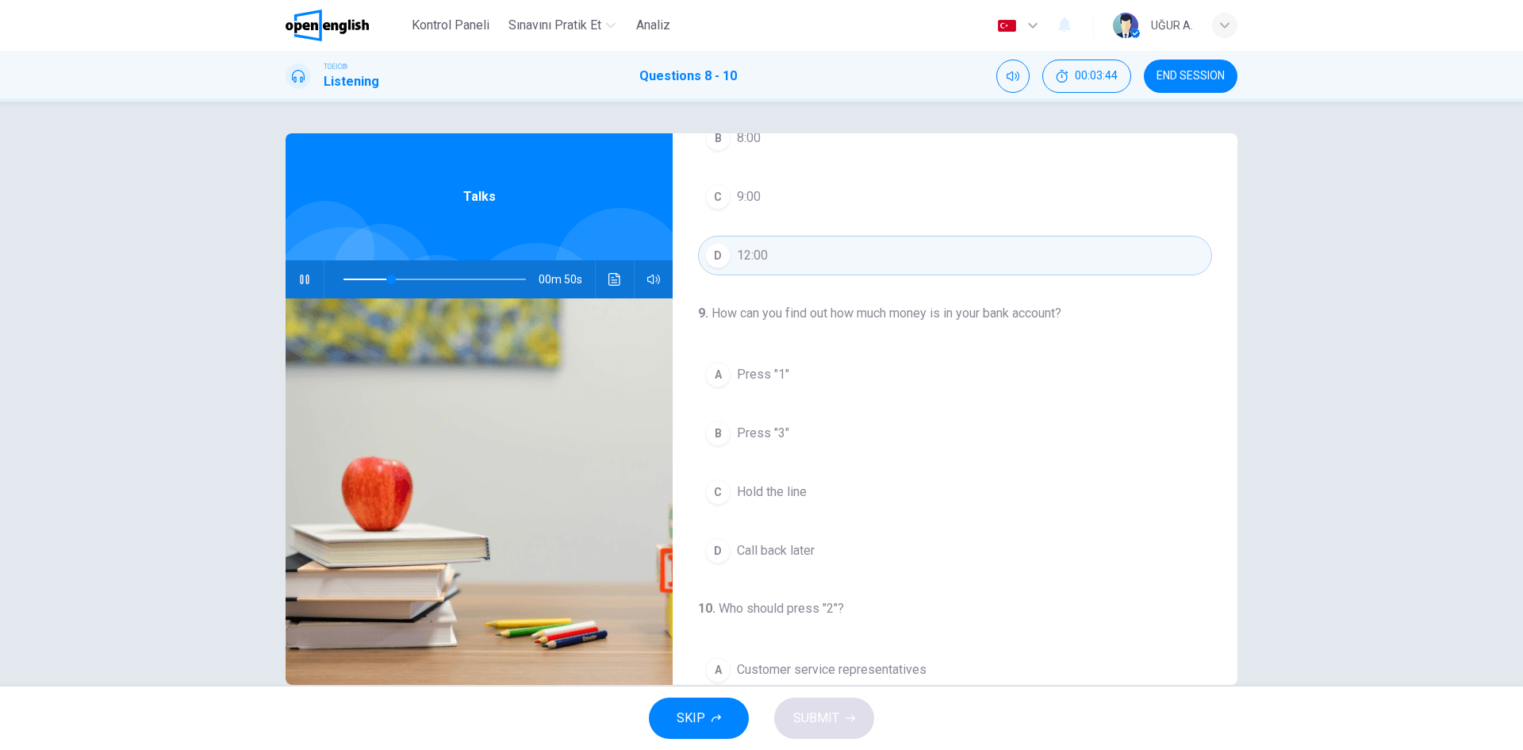
scroll to position [159, 0]
click at [413, 278] on span at bounding box center [435, 279] width 182 height 22
click at [377, 275] on span at bounding box center [435, 279] width 182 height 22
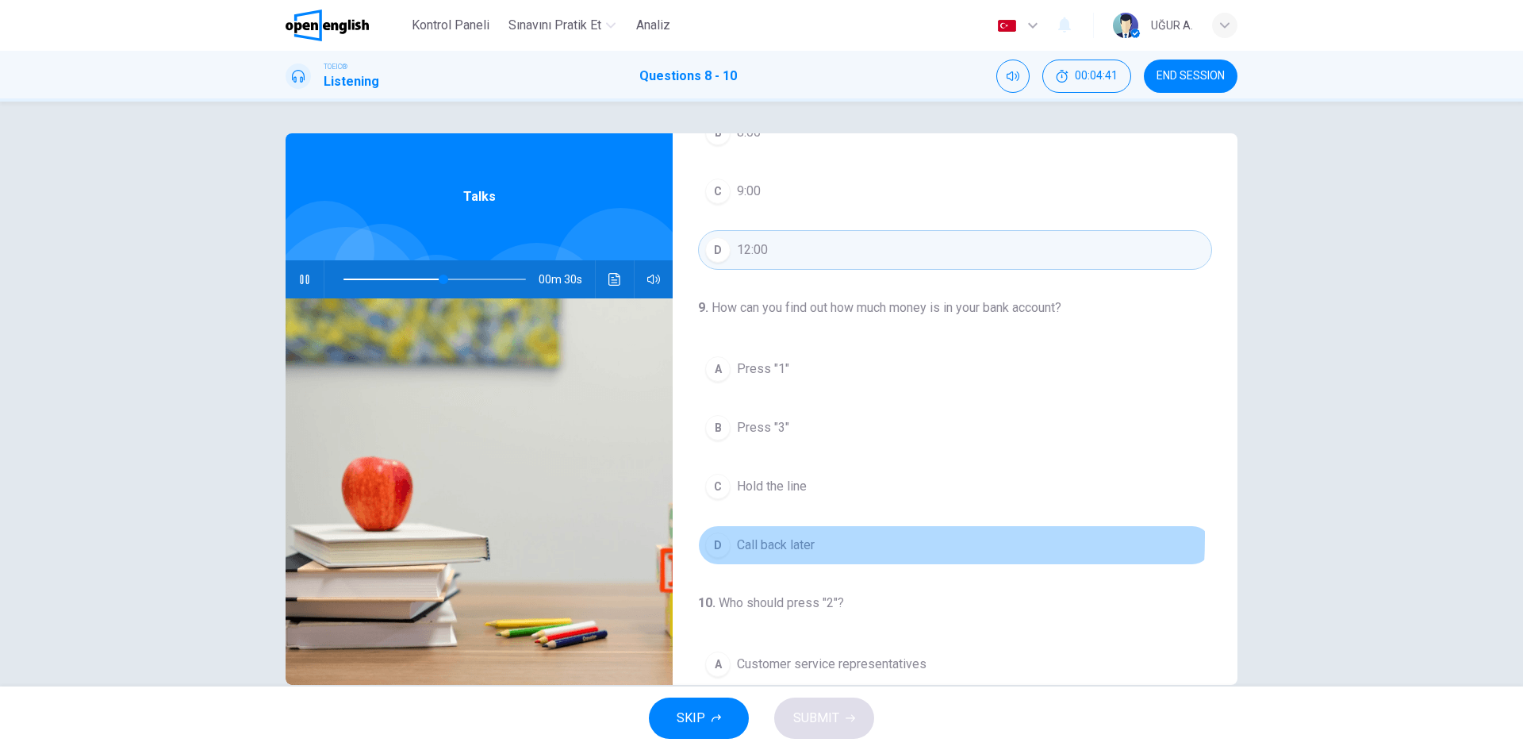
click at [719, 536] on div "D" at bounding box center [717, 544] width 25 height 25
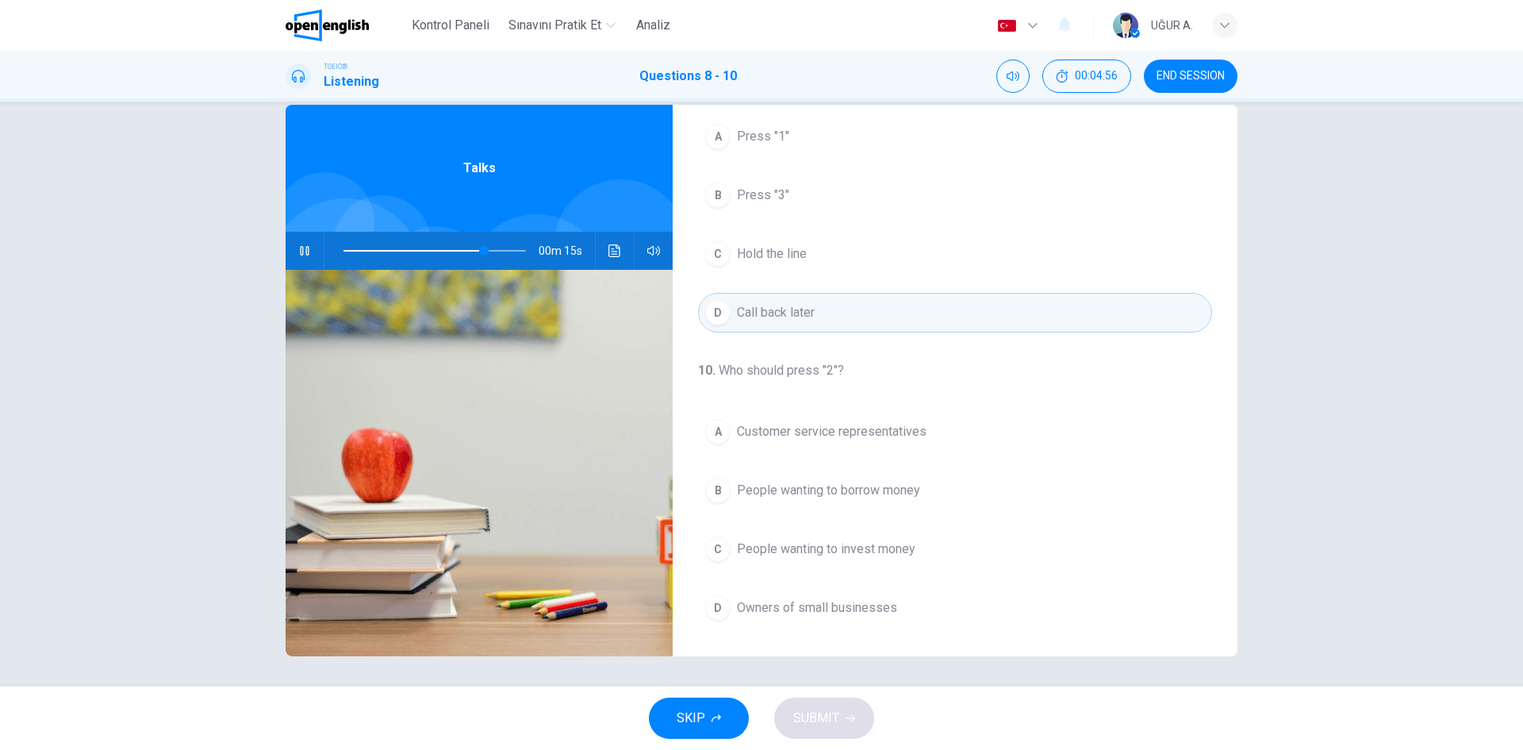
scroll to position [30, 0]
click at [720, 608] on div "D" at bounding box center [717, 605] width 25 height 25
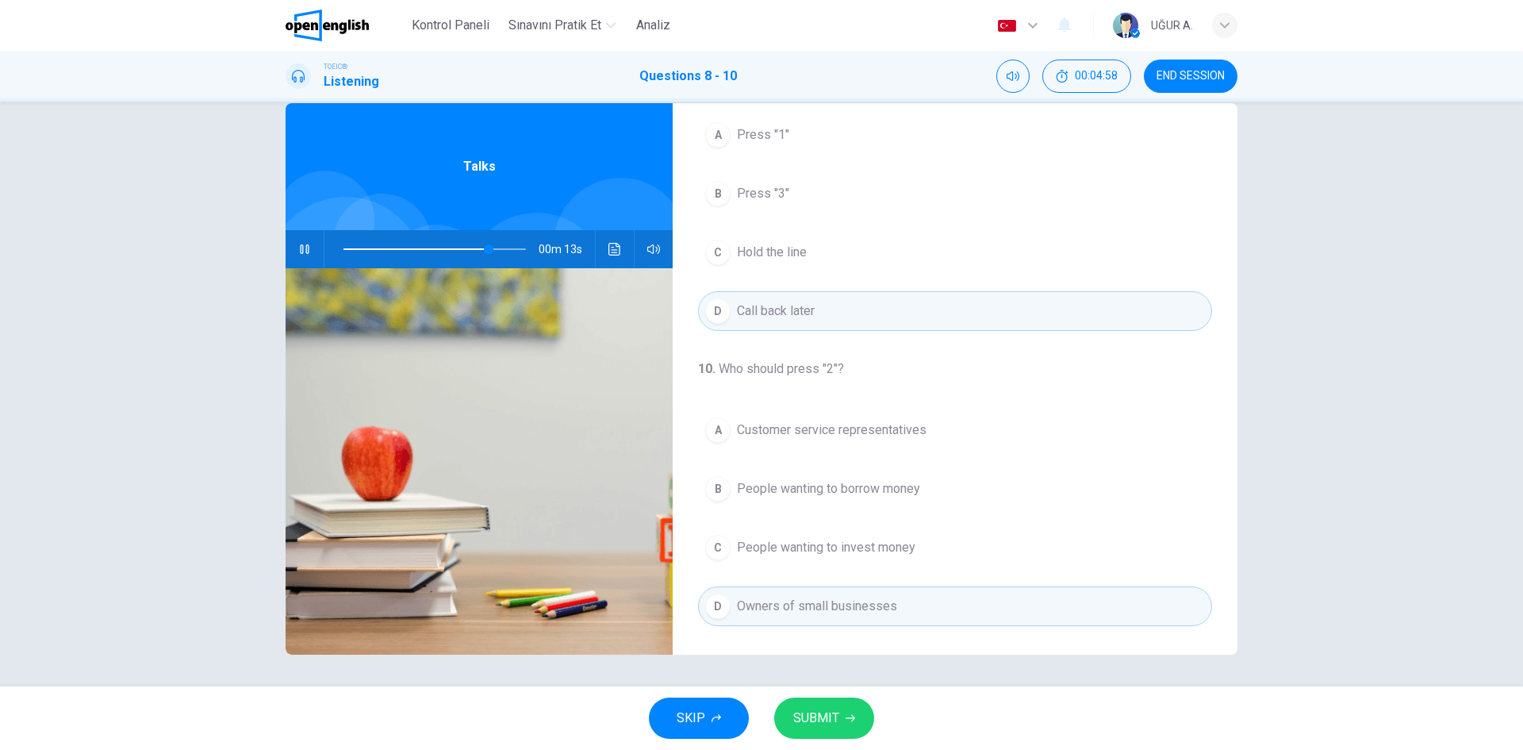
click at [820, 699] on button "SUBMIT" at bounding box center [824, 717] width 100 height 41
click at [821, 706] on div "Processing your response..." at bounding box center [761, 717] width 1523 height 63
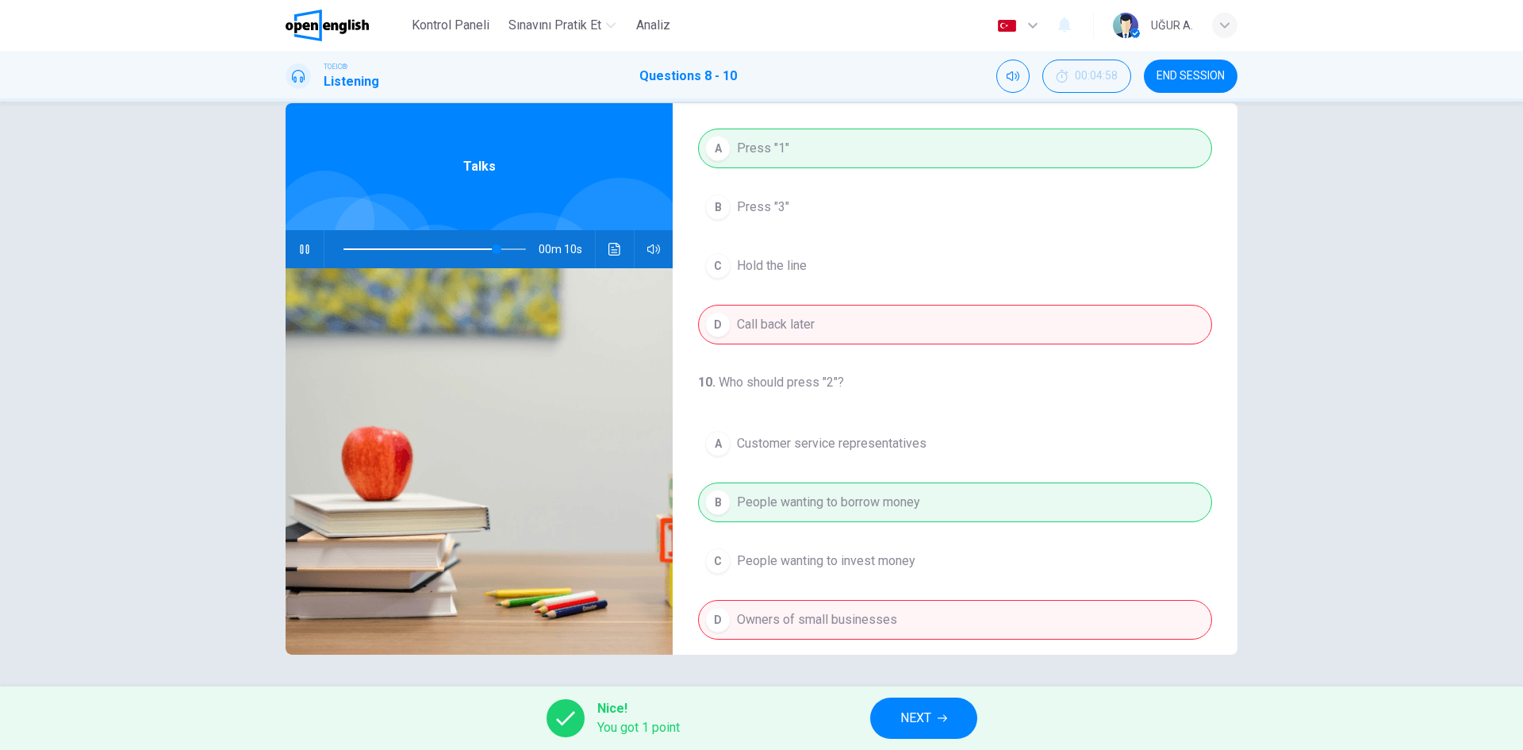
scroll to position [363, 0]
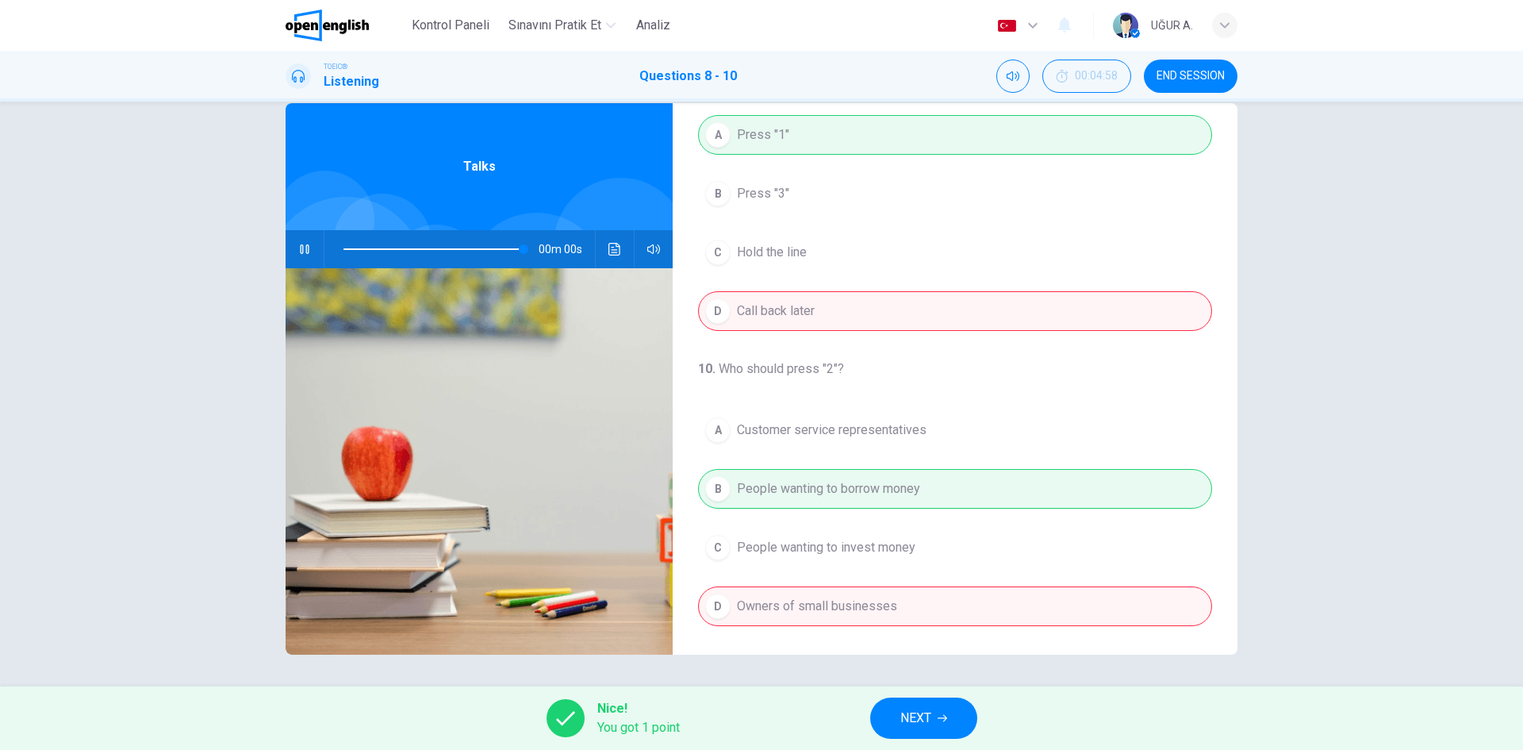
type input "*"
click at [926, 703] on button "NEXT" at bounding box center [923, 717] width 107 height 41
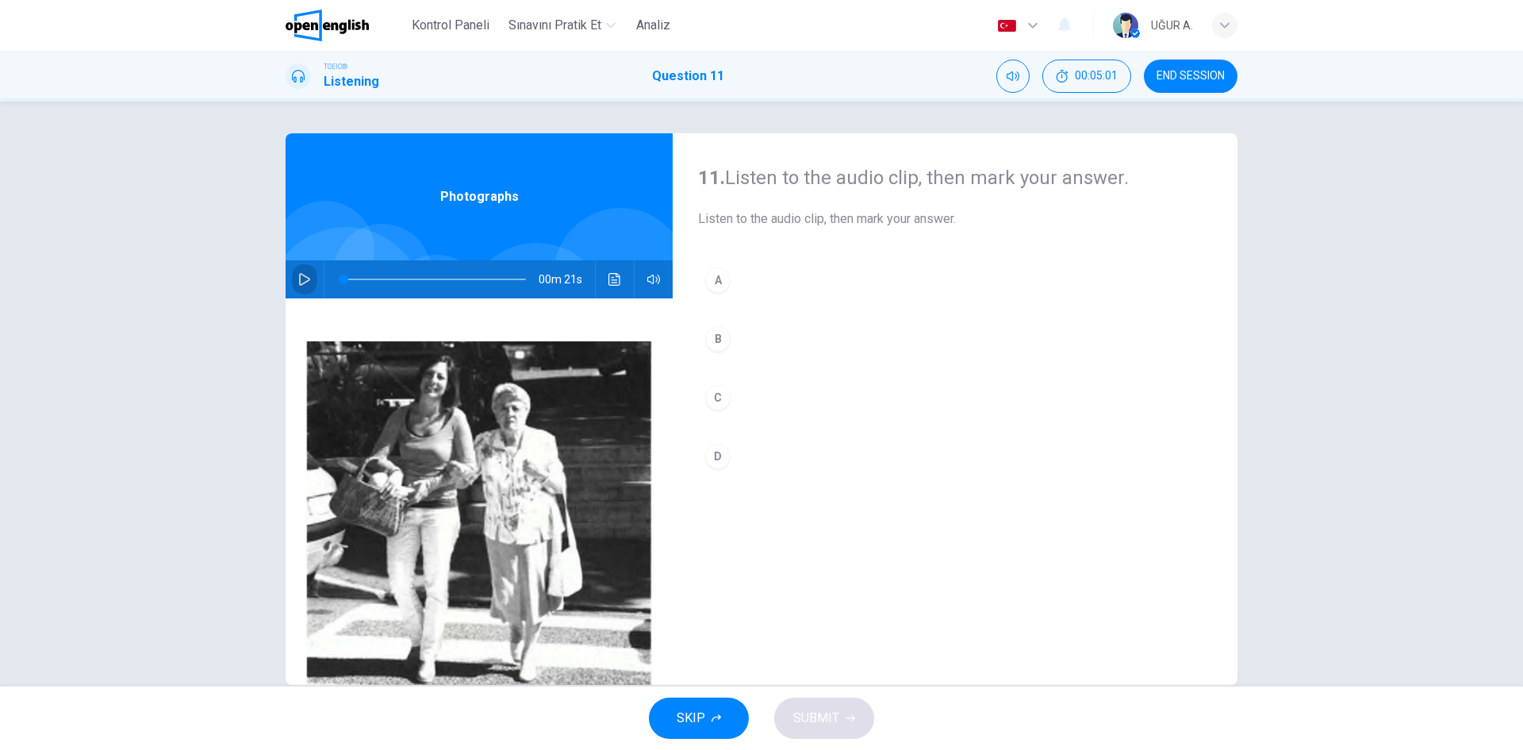
click at [295, 286] on button "button" at bounding box center [304, 279] width 25 height 38
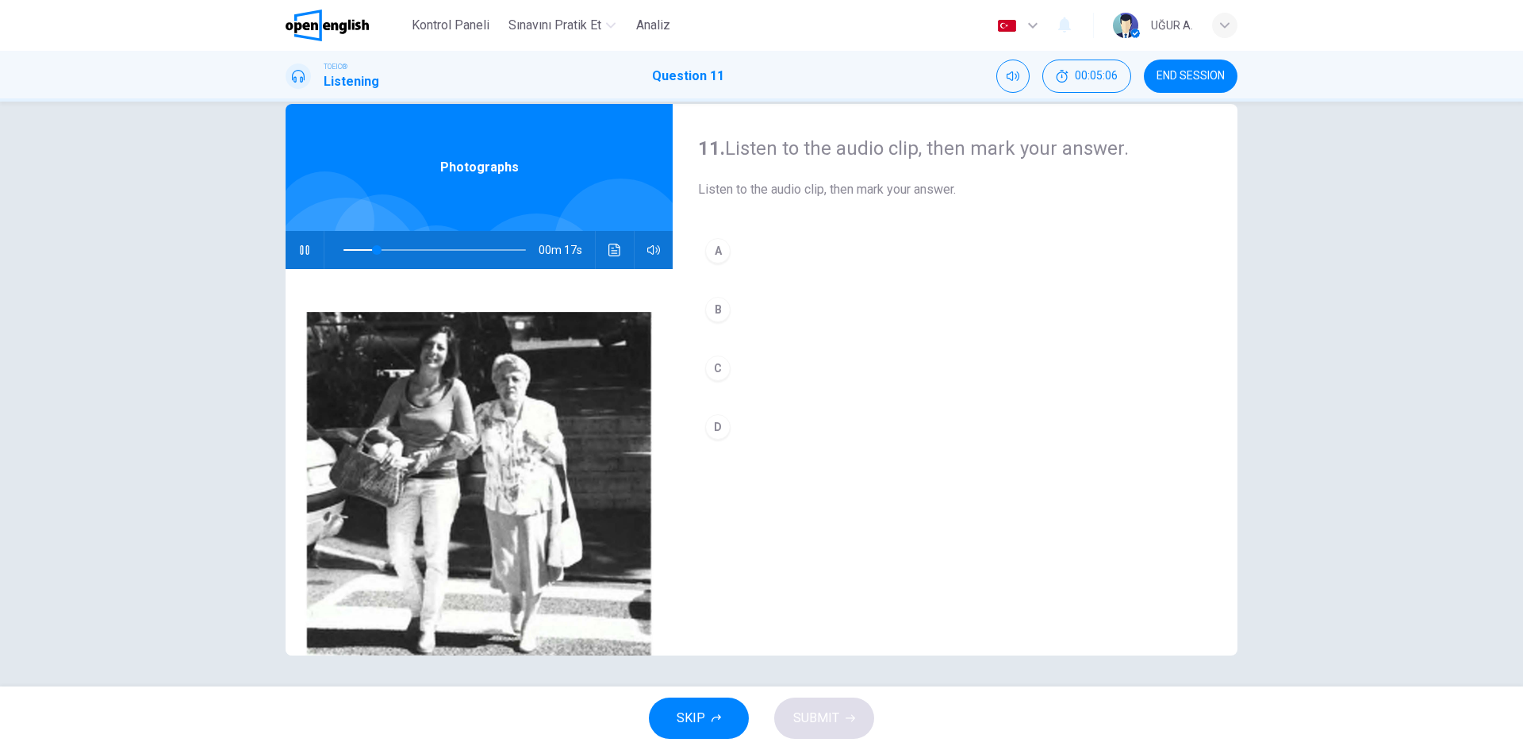
scroll to position [30, 0]
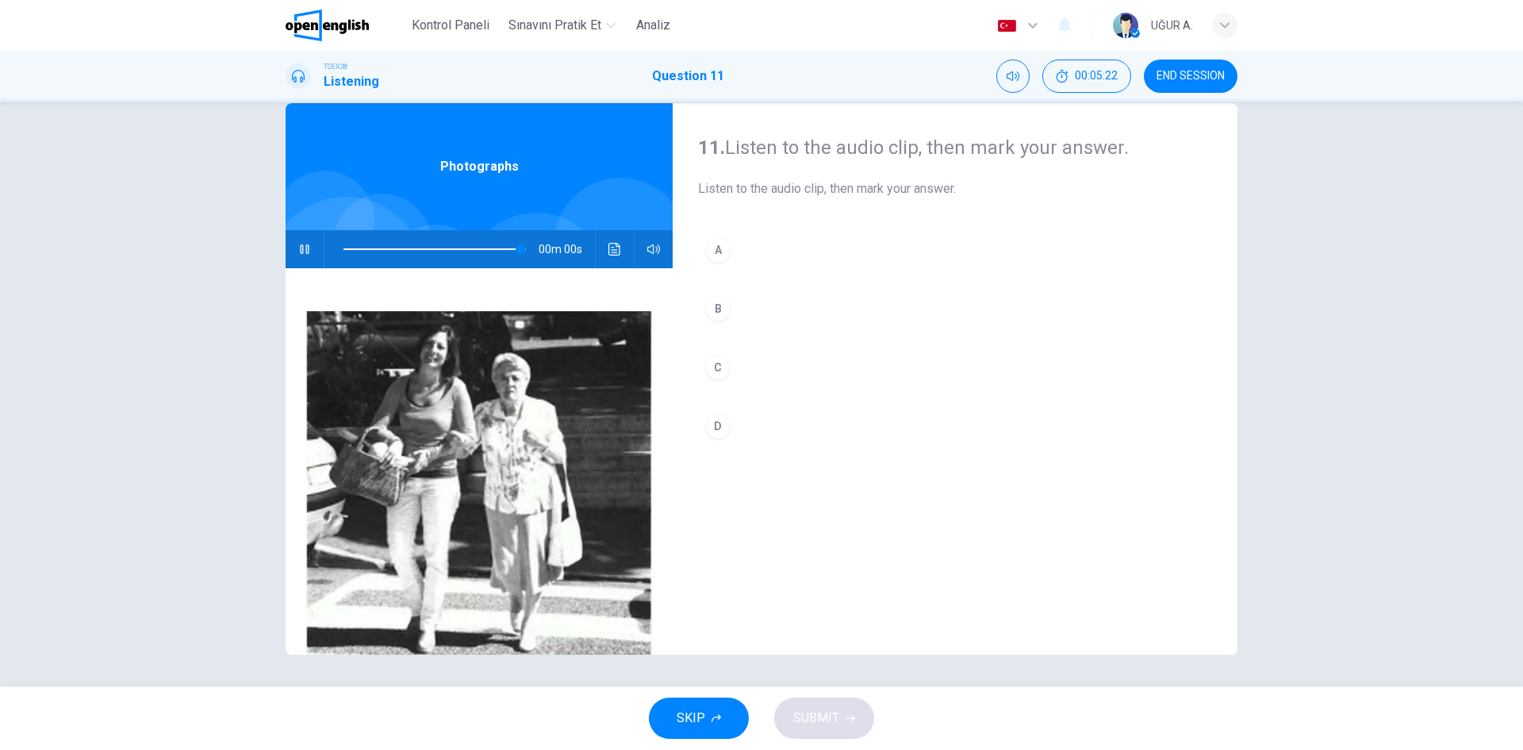
type input "*"
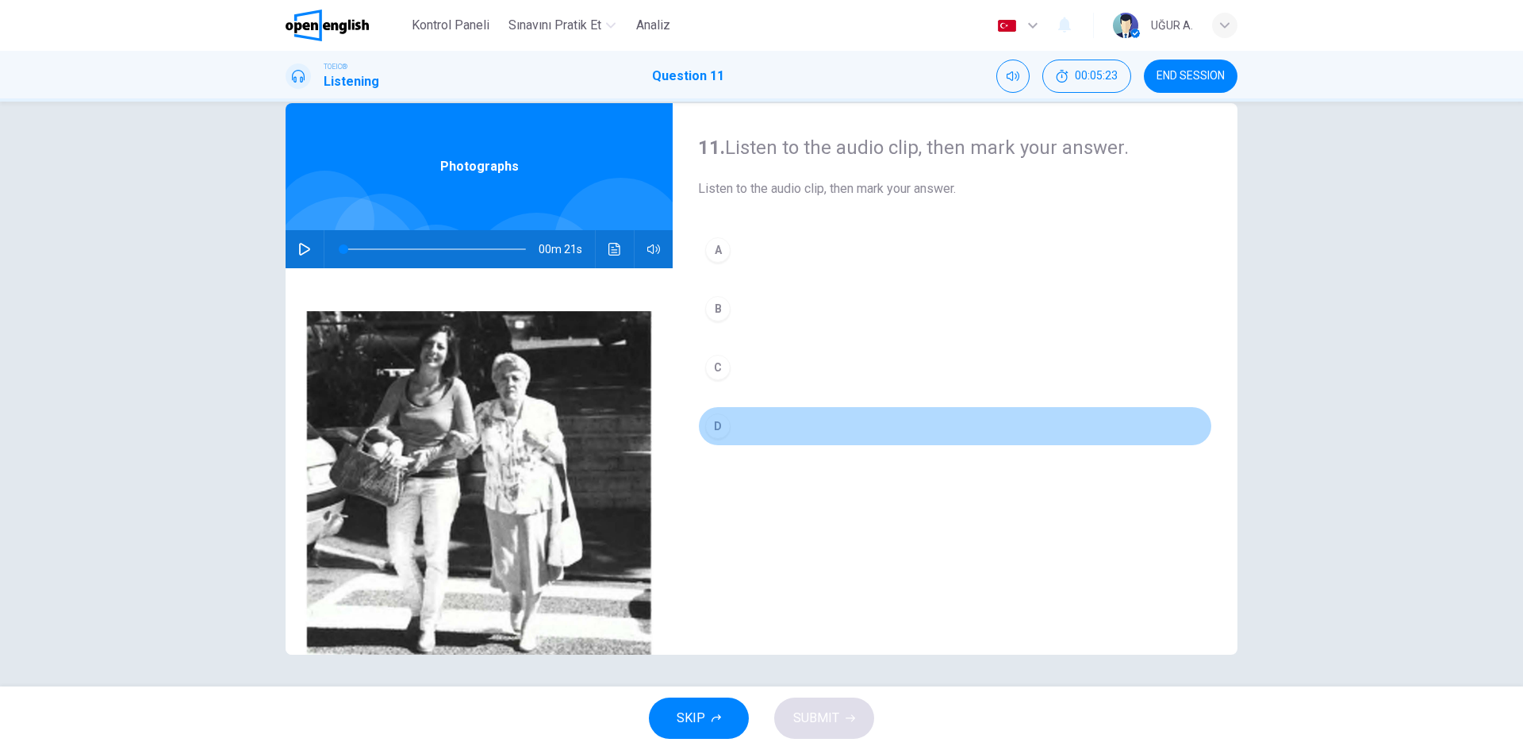
click at [712, 427] on div "D" at bounding box center [717, 425] width 25 height 25
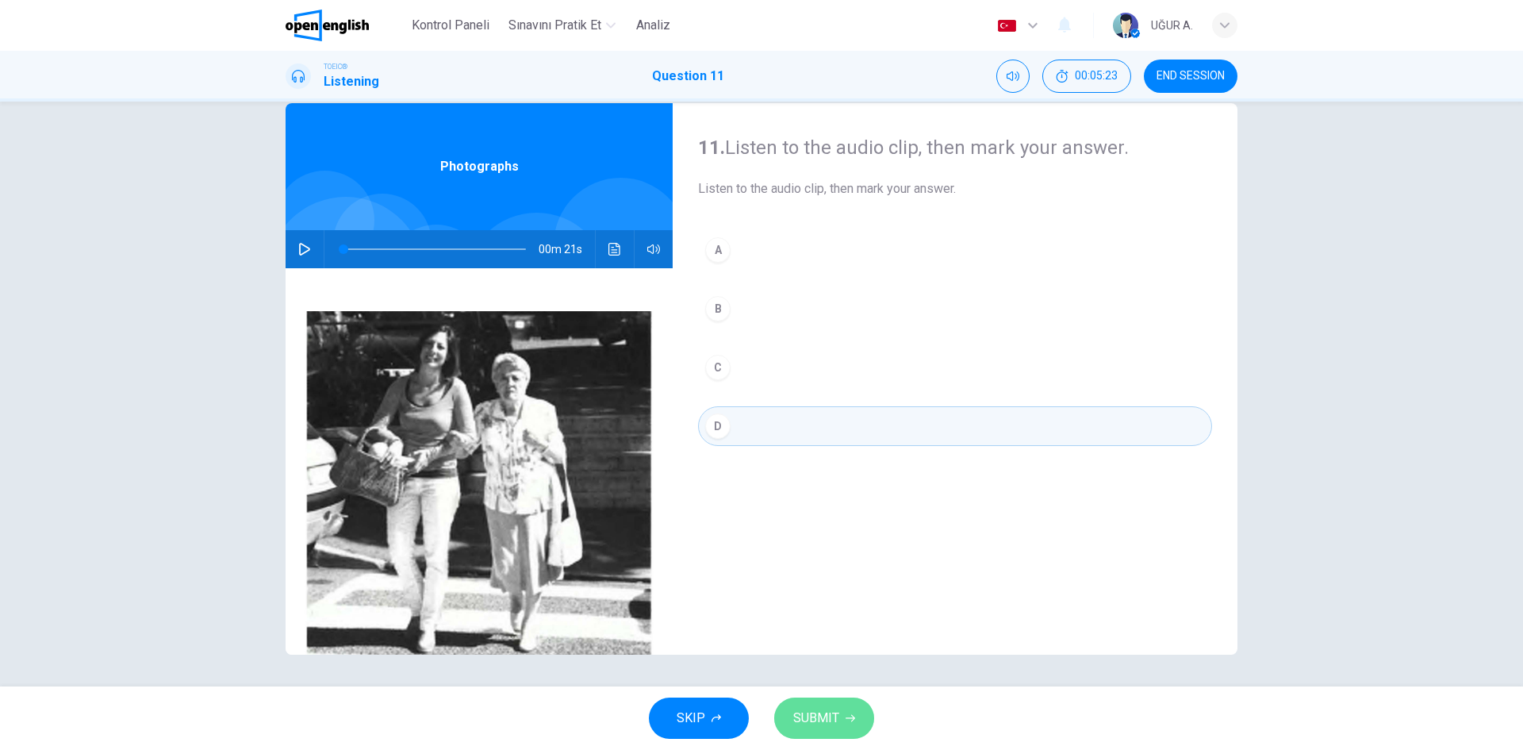
click at [843, 712] on button "SUBMIT" at bounding box center [824, 717] width 100 height 41
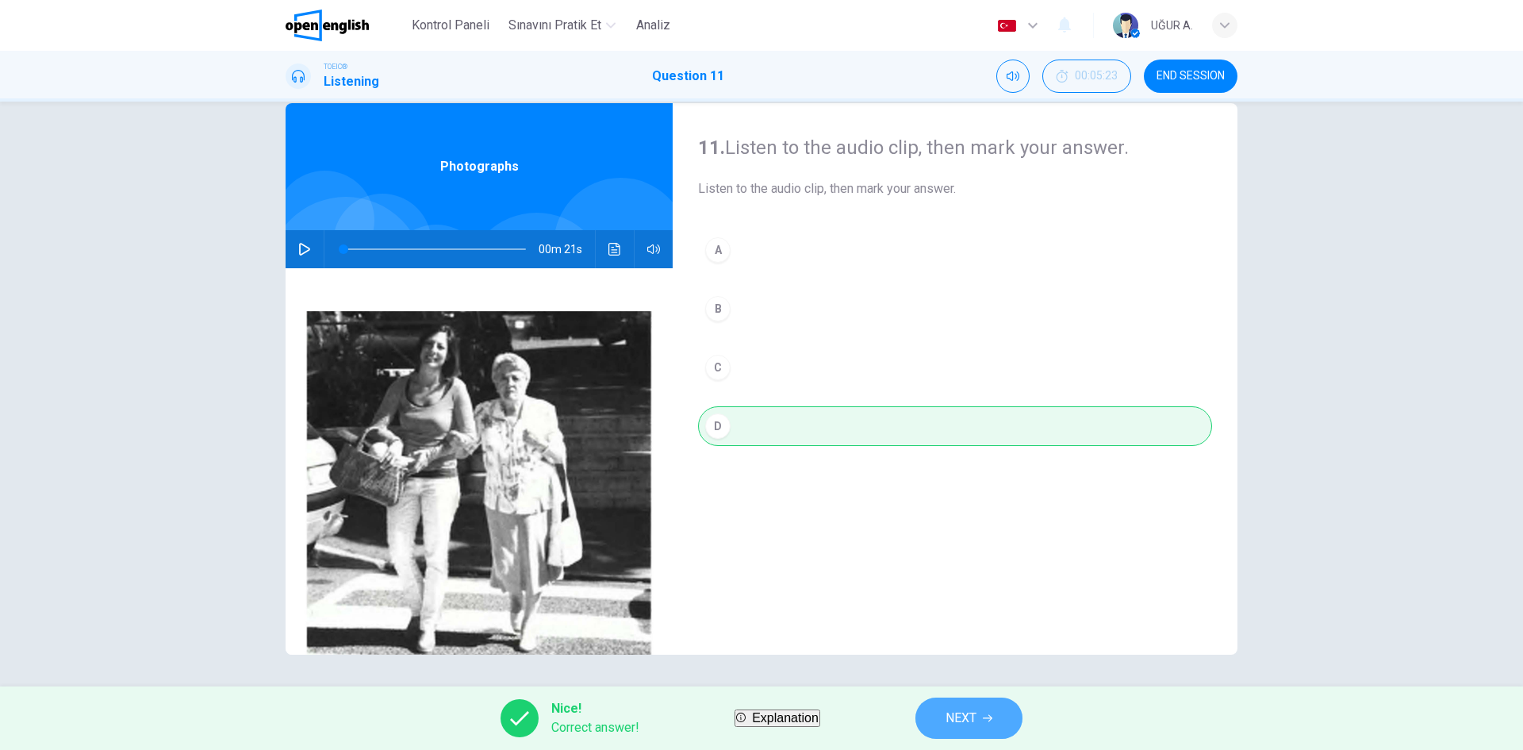
click at [977, 716] on span "NEXT" at bounding box center [961, 718] width 31 height 22
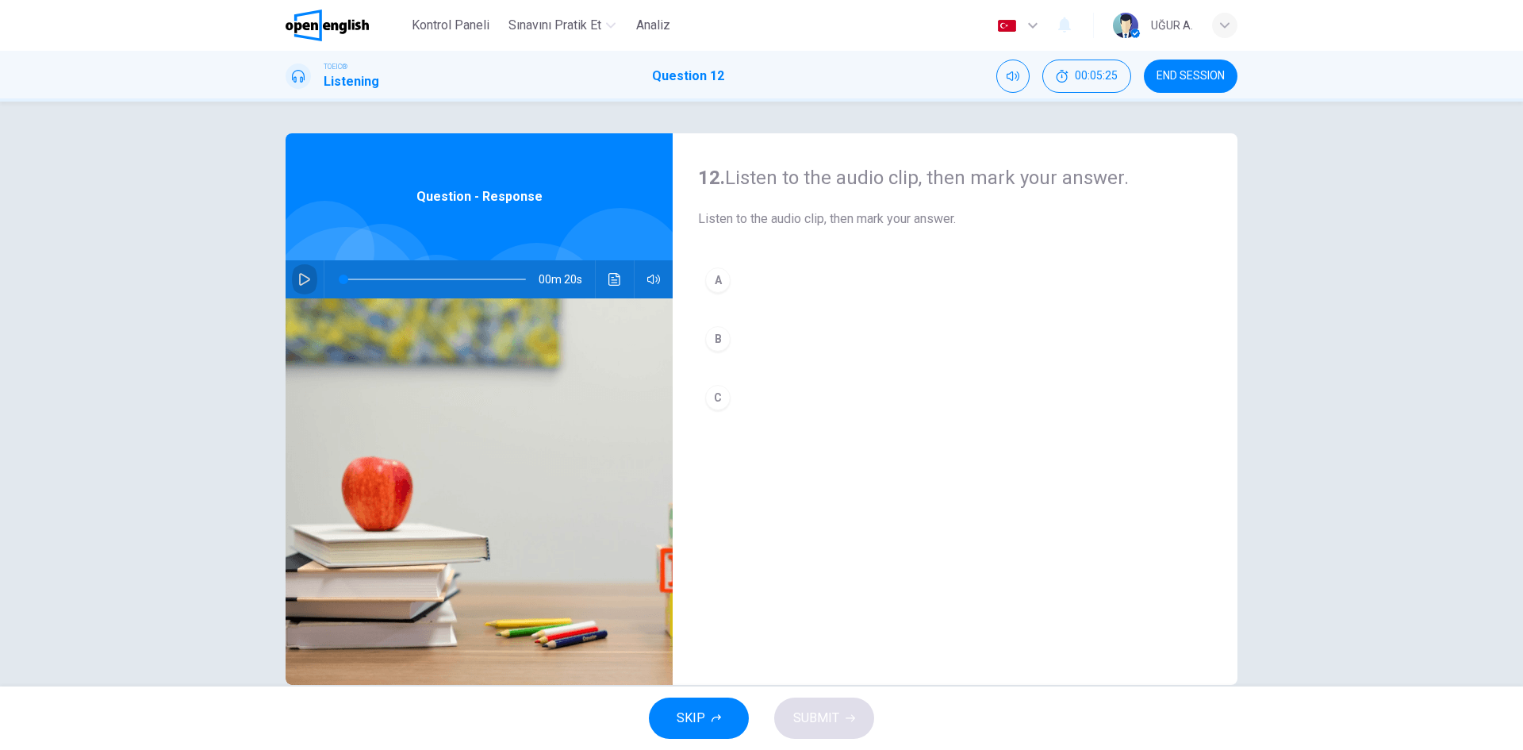
click at [305, 278] on icon "button" at bounding box center [304, 279] width 11 height 13
click at [712, 338] on div "B" at bounding box center [717, 338] width 25 height 25
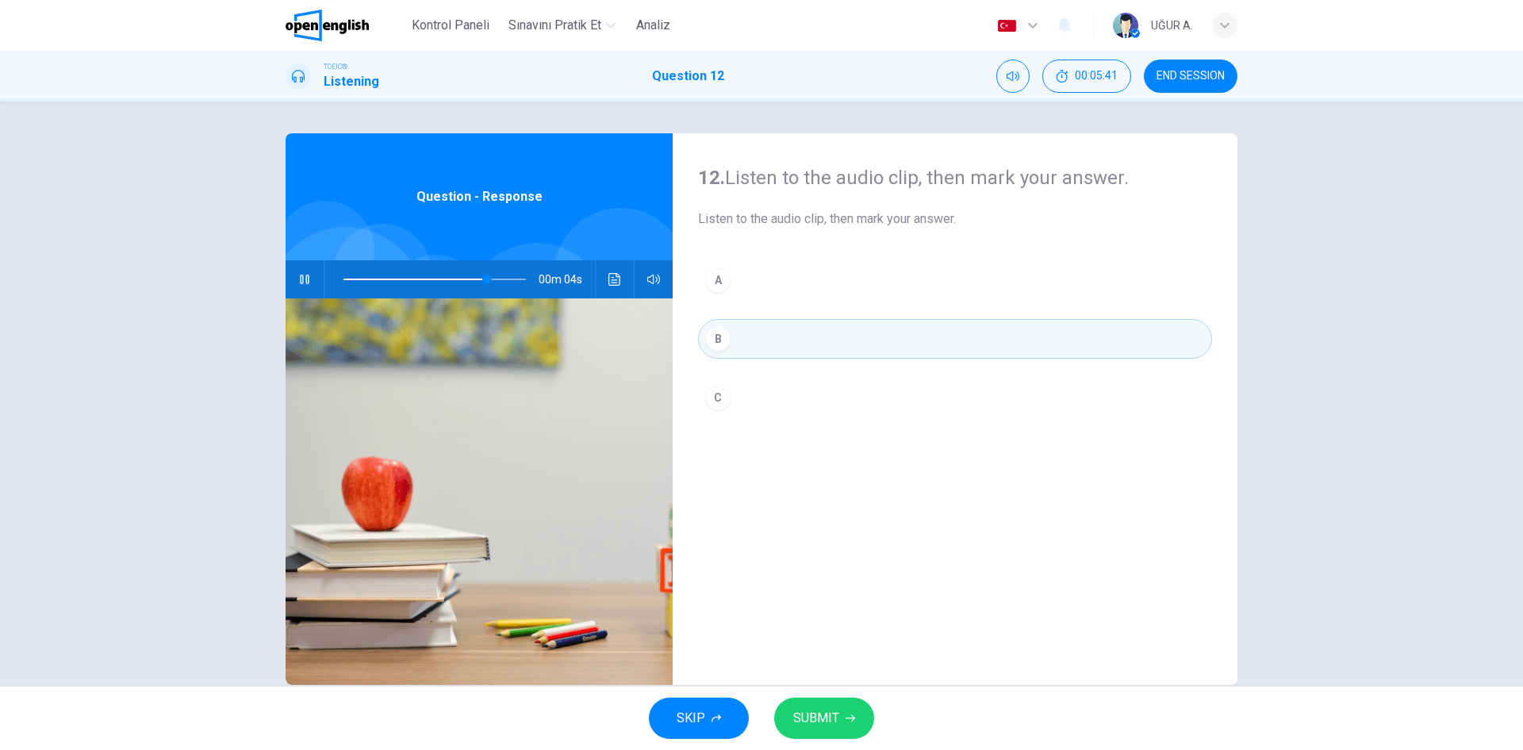
click at [792, 717] on button "SUBMIT" at bounding box center [824, 717] width 100 height 41
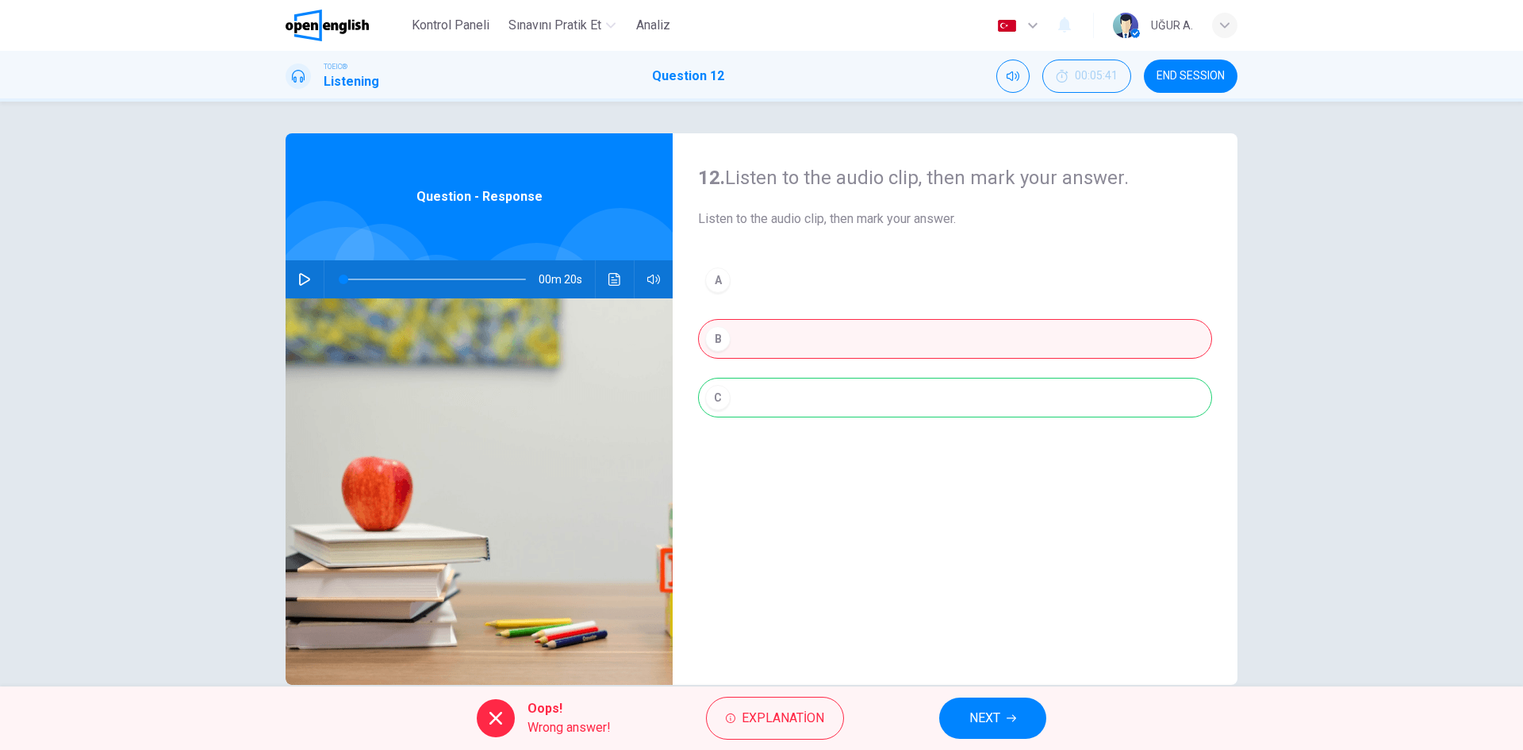
click at [478, 285] on span at bounding box center [435, 279] width 182 height 22
click at [299, 278] on icon "button" at bounding box center [304, 279] width 11 height 13
type input "**"
click at [1004, 712] on button "NEXT" at bounding box center [992, 717] width 107 height 41
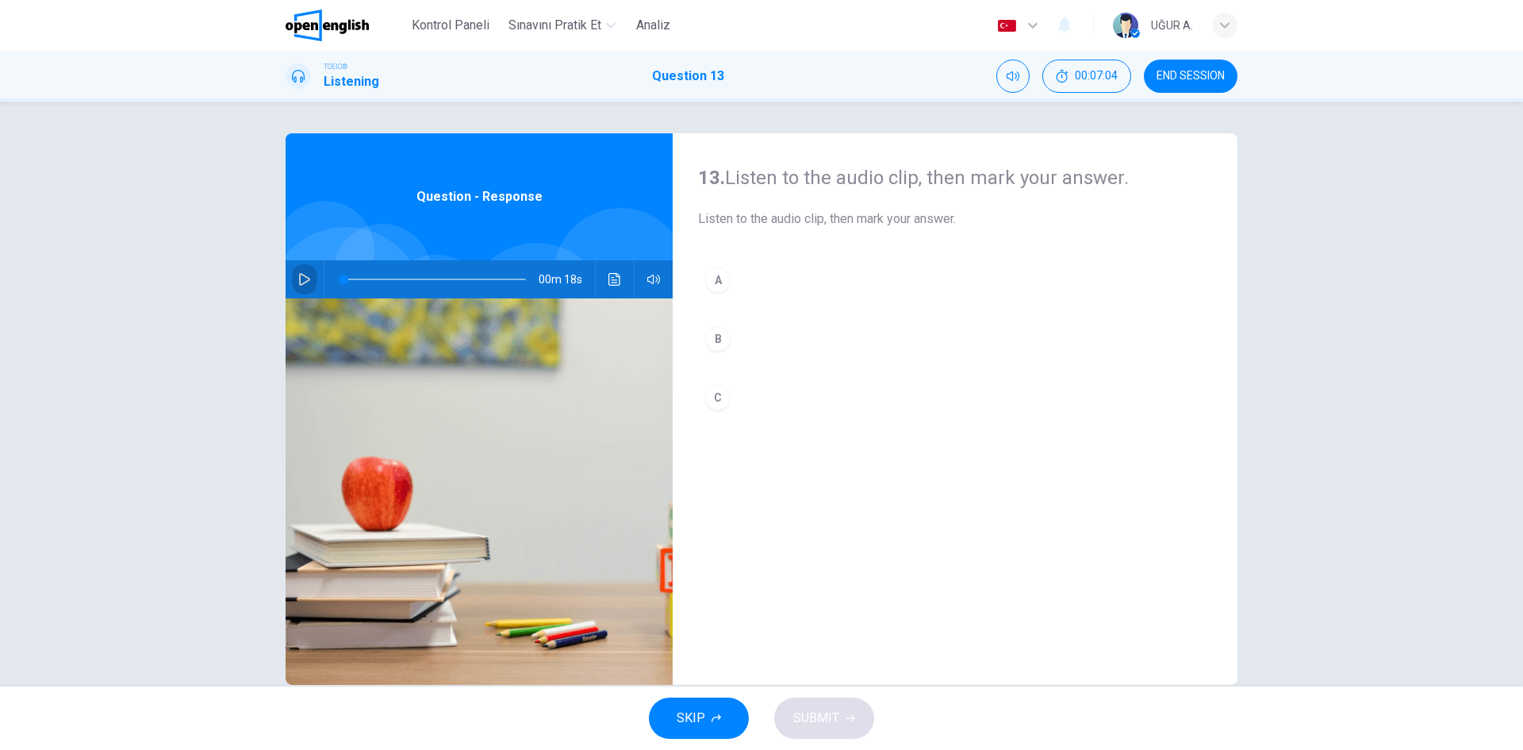
click at [303, 279] on icon "button" at bounding box center [304, 279] width 13 height 13
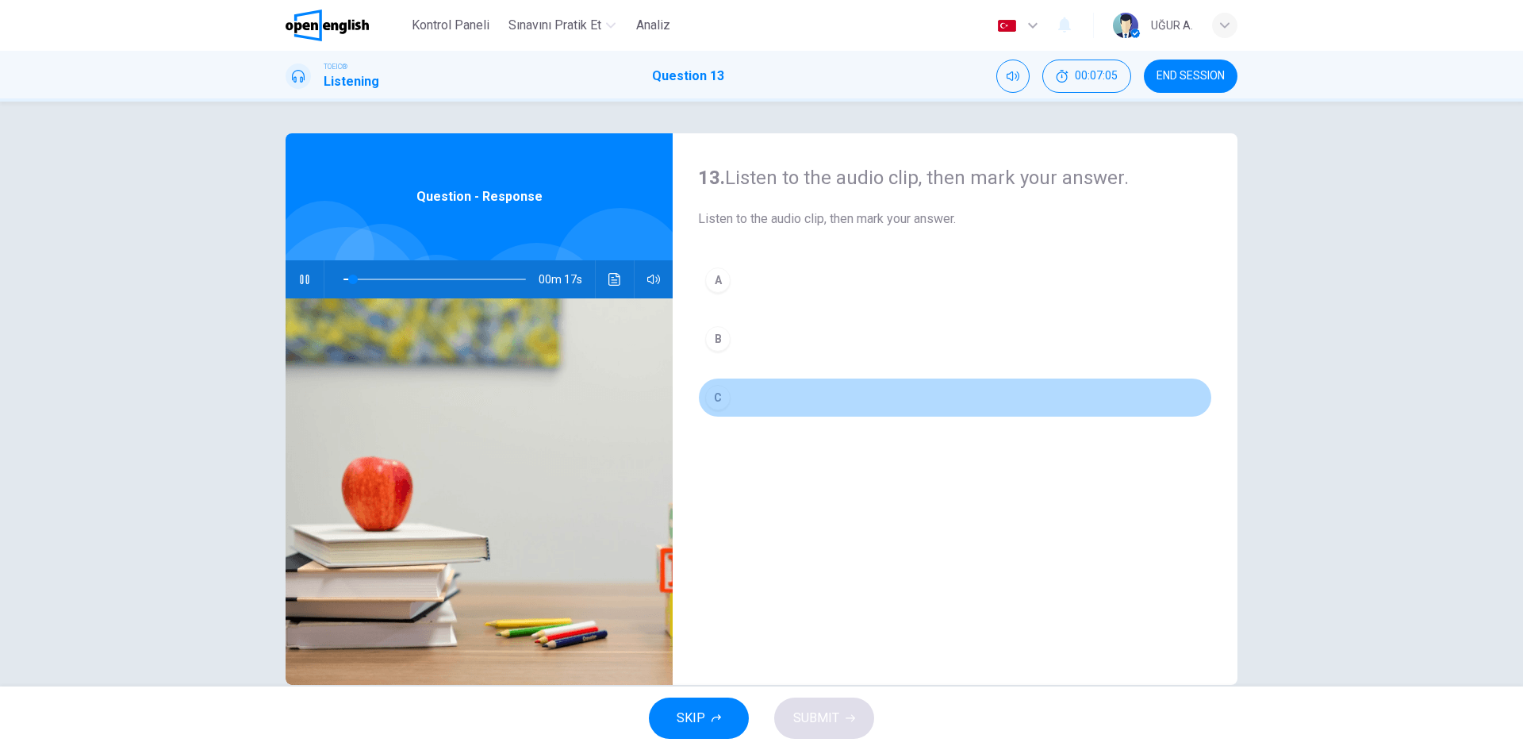
click at [720, 397] on div "C" at bounding box center [717, 397] width 25 height 25
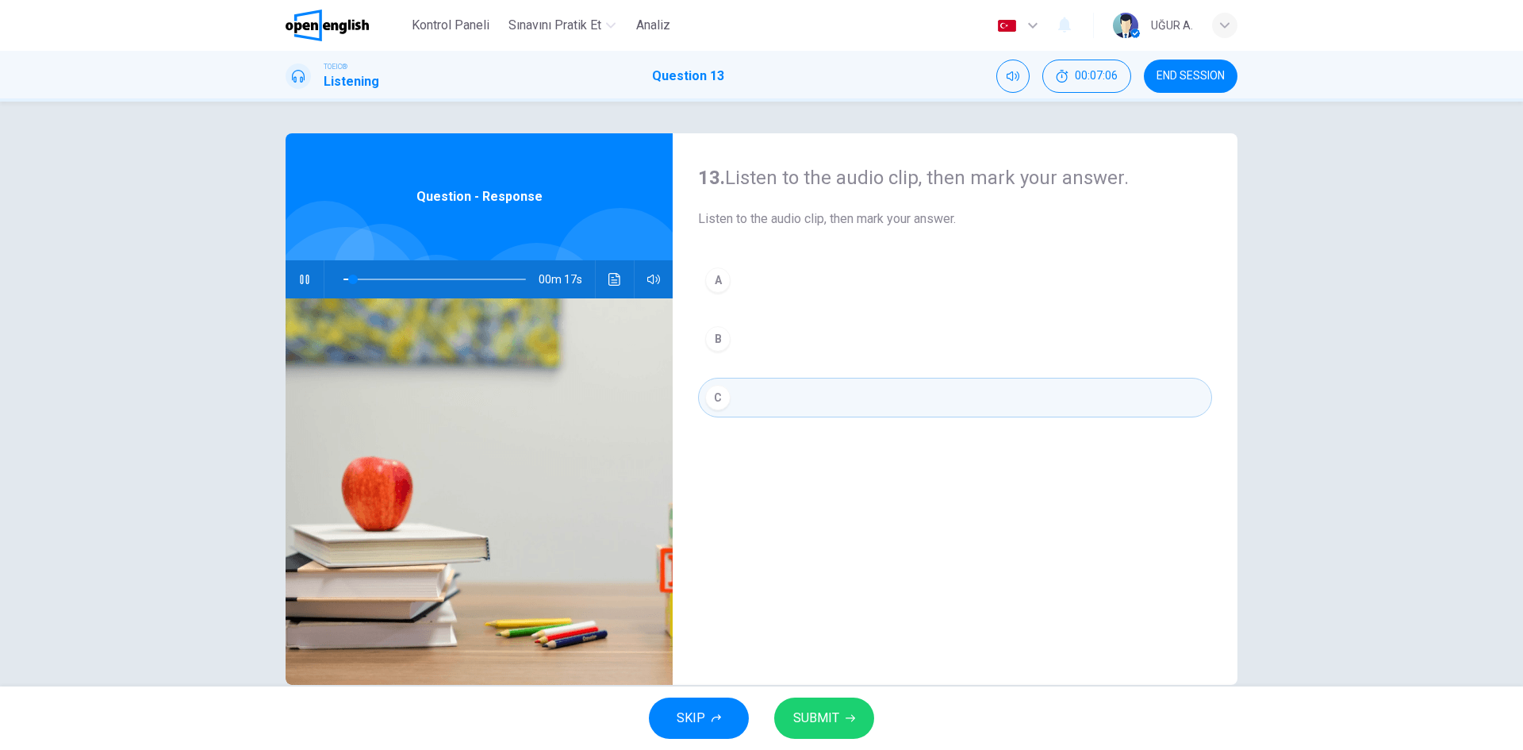
click at [823, 713] on span "SUBMIT" at bounding box center [816, 718] width 46 height 22
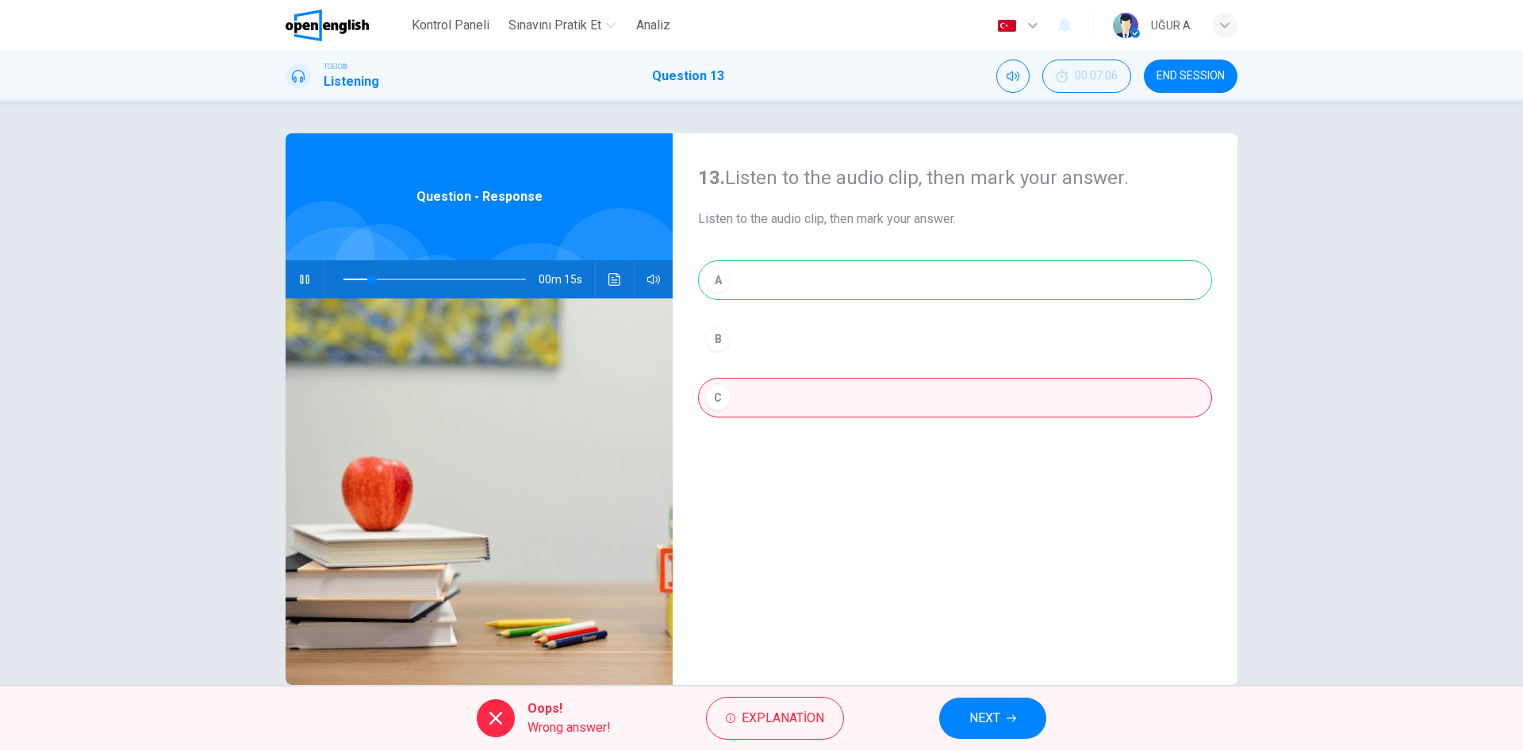
type input "**"
click at [1012, 704] on button "NEXT" at bounding box center [992, 717] width 107 height 41
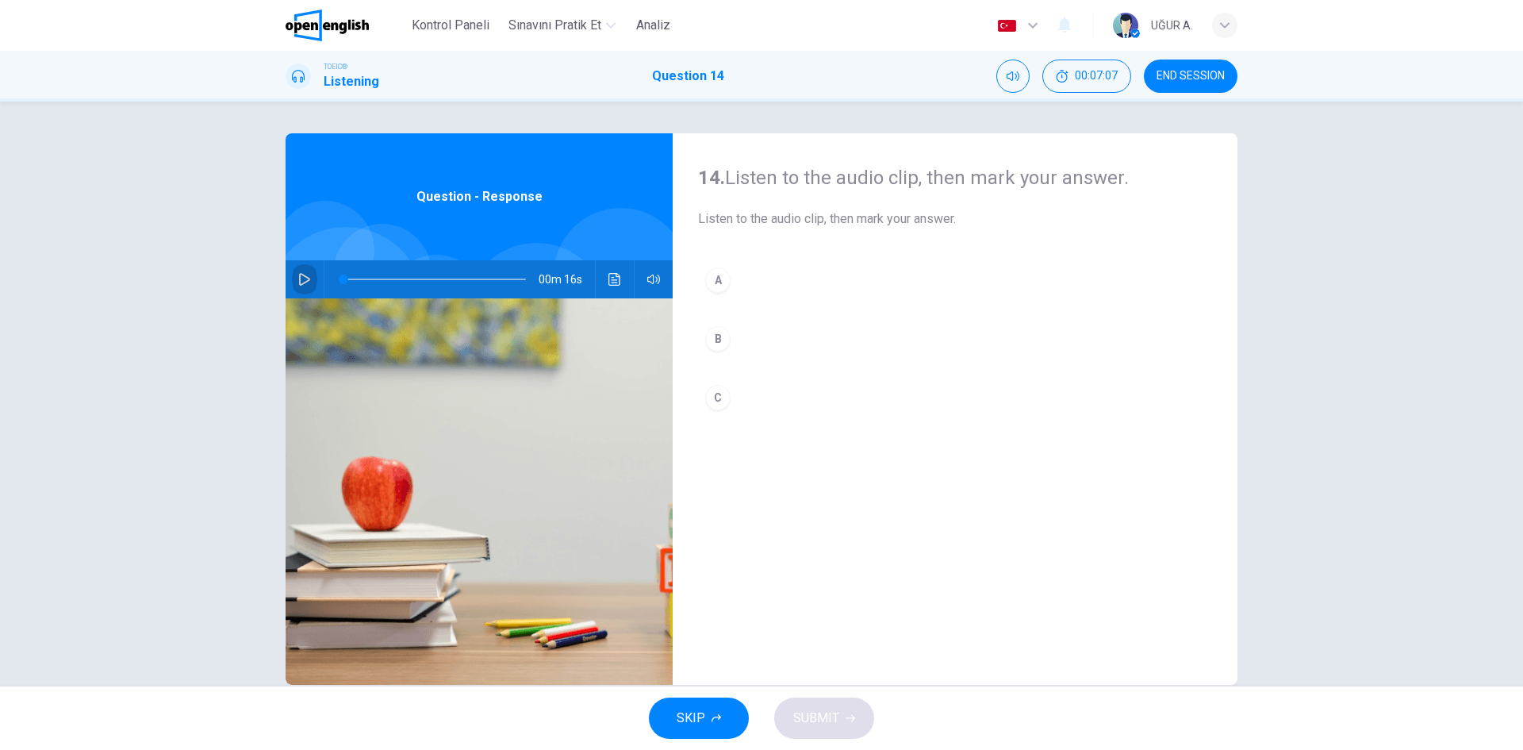
click at [298, 278] on icon "button" at bounding box center [304, 279] width 13 height 13
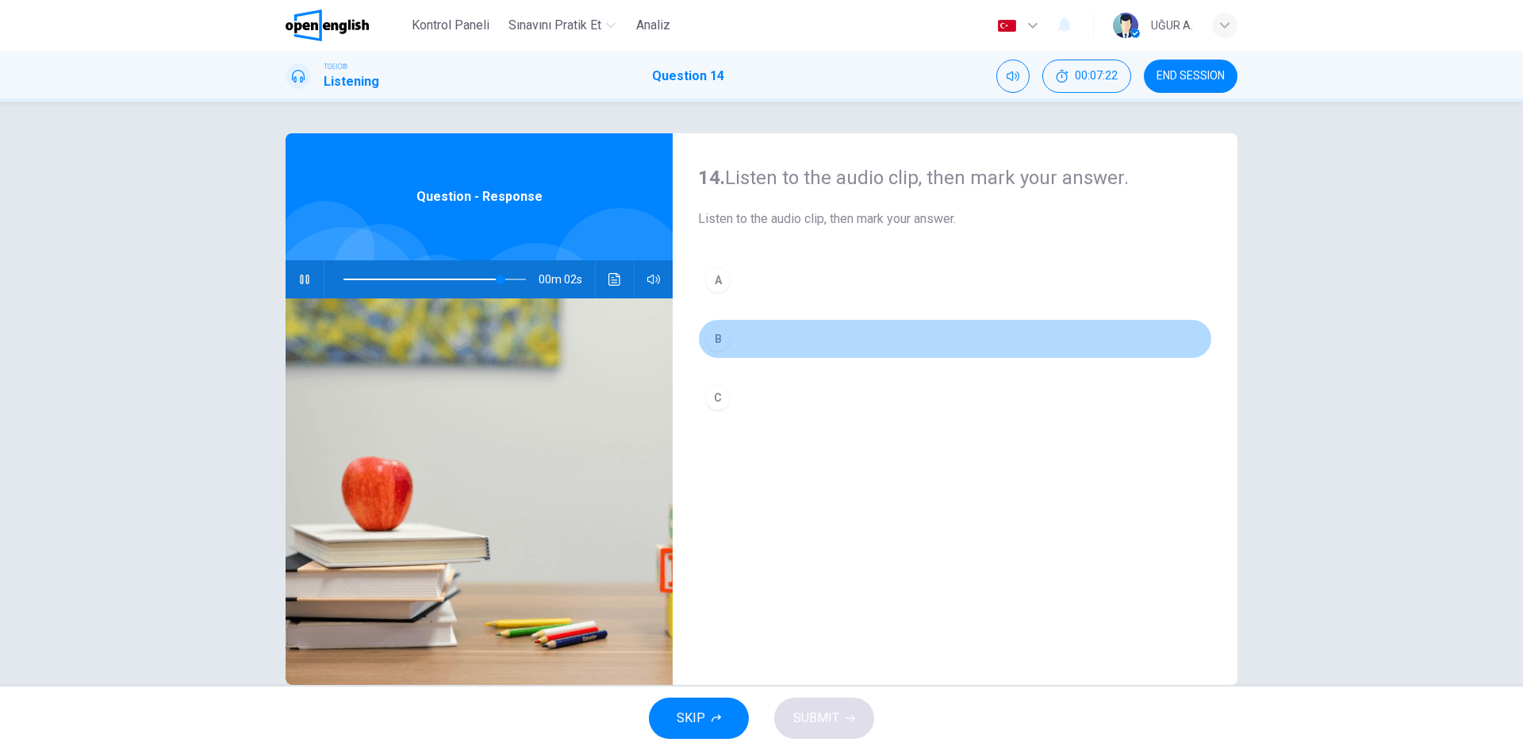
click at [708, 333] on div "B" at bounding box center [717, 338] width 25 height 25
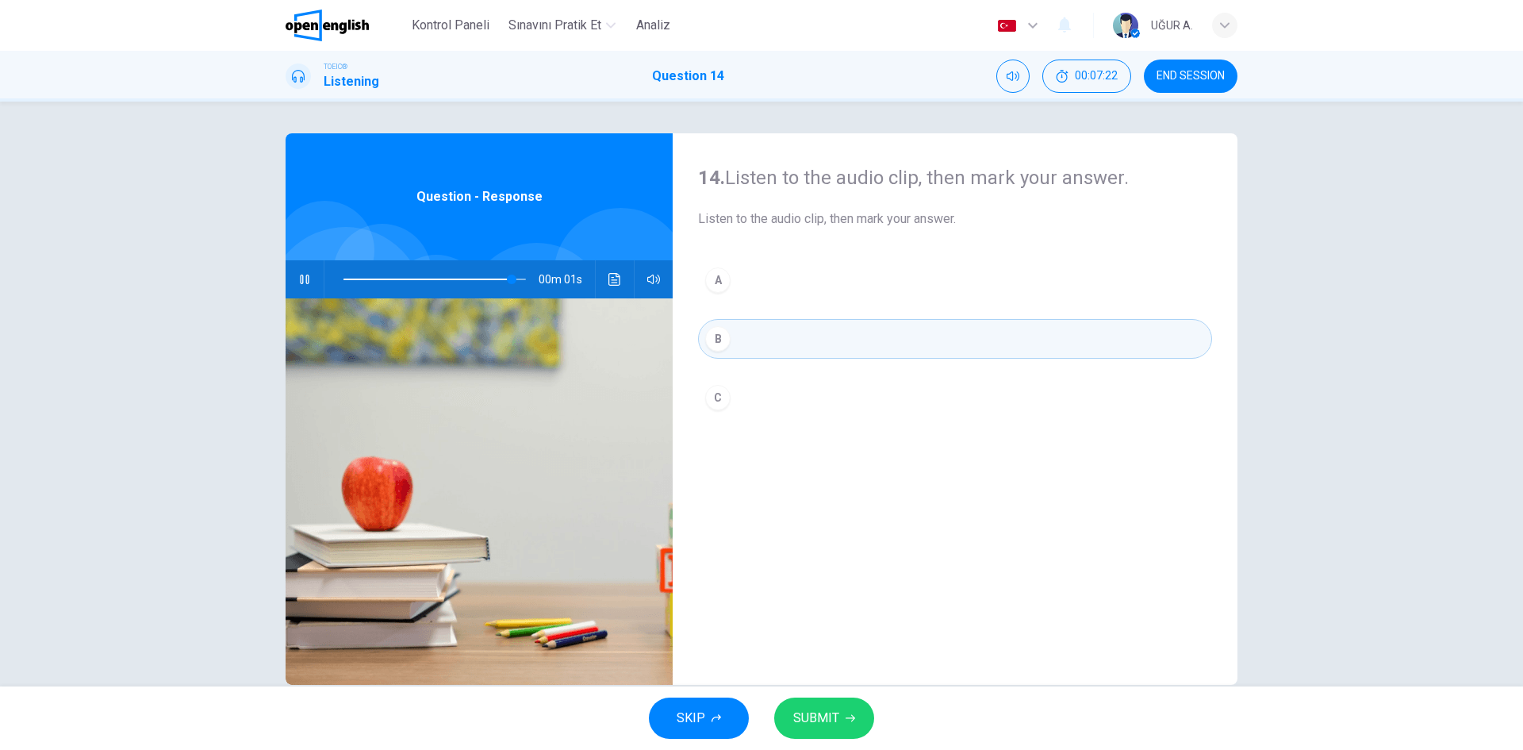
click at [840, 707] on button "SUBMIT" at bounding box center [824, 717] width 100 height 41
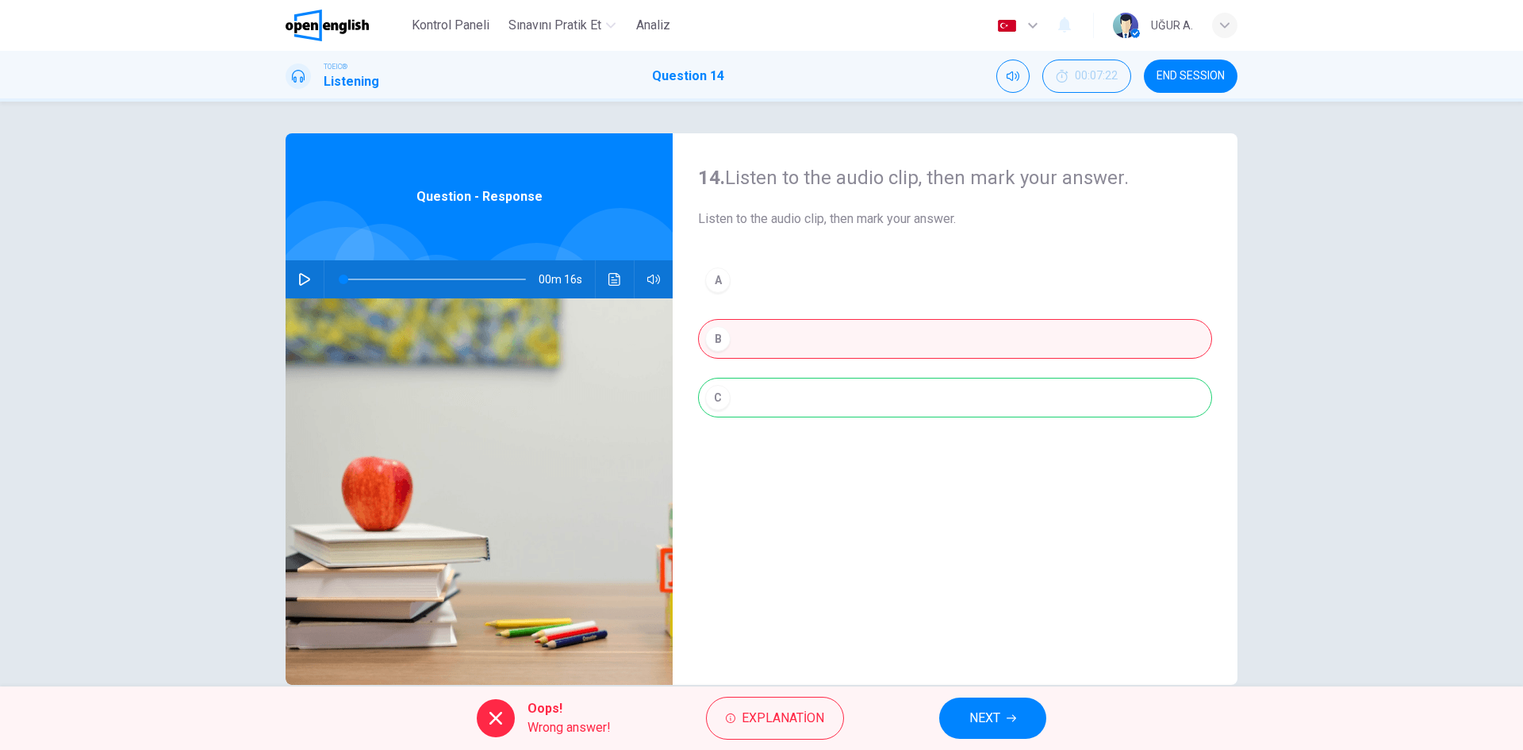
click at [305, 271] on button "button" at bounding box center [304, 279] width 25 height 38
type input "**"
click at [1000, 728] on span "NEXT" at bounding box center [984, 718] width 31 height 22
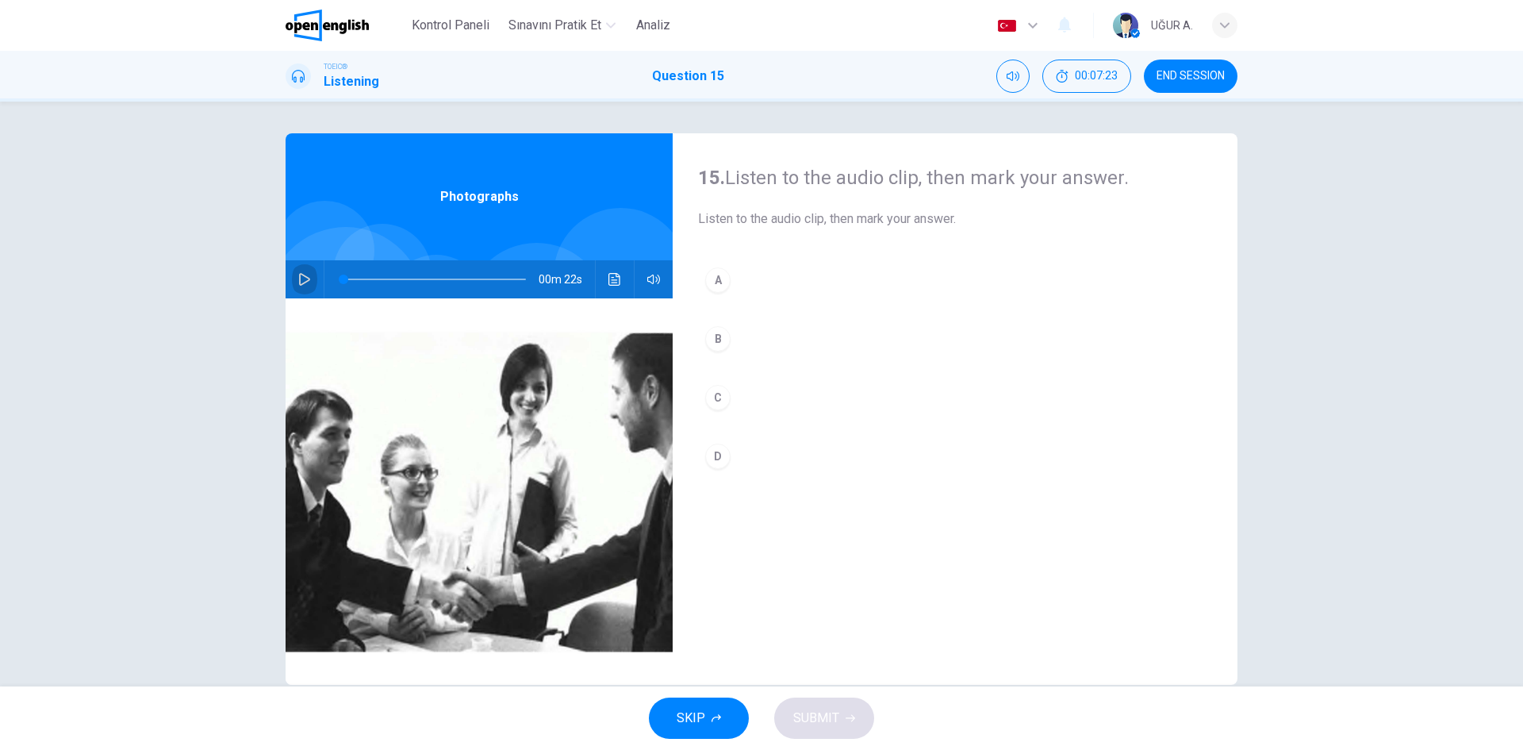
click at [313, 273] on button "button" at bounding box center [304, 279] width 25 height 38
type input "*"
click at [722, 453] on div "D" at bounding box center [717, 455] width 25 height 25
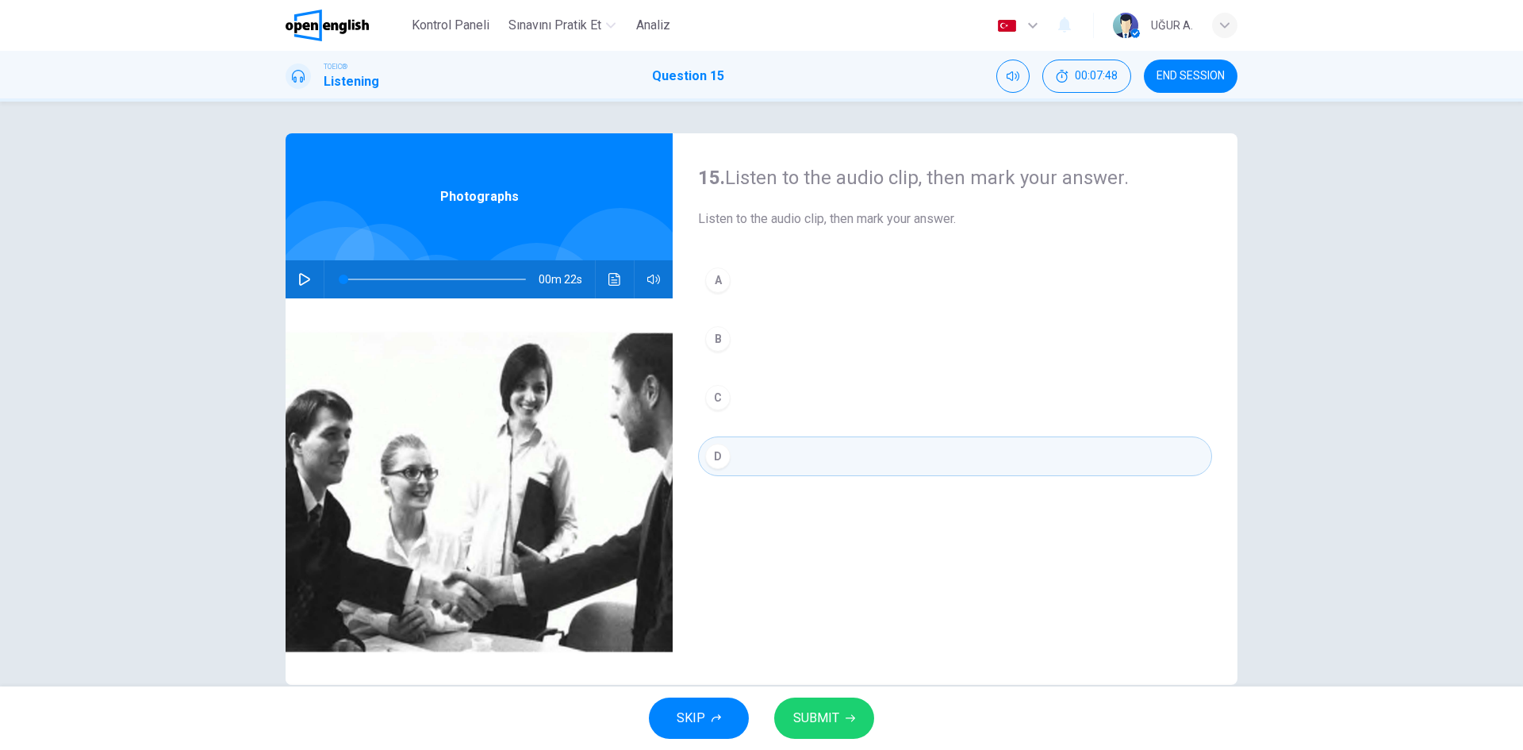
click at [851, 726] on button "SUBMIT" at bounding box center [824, 717] width 100 height 41
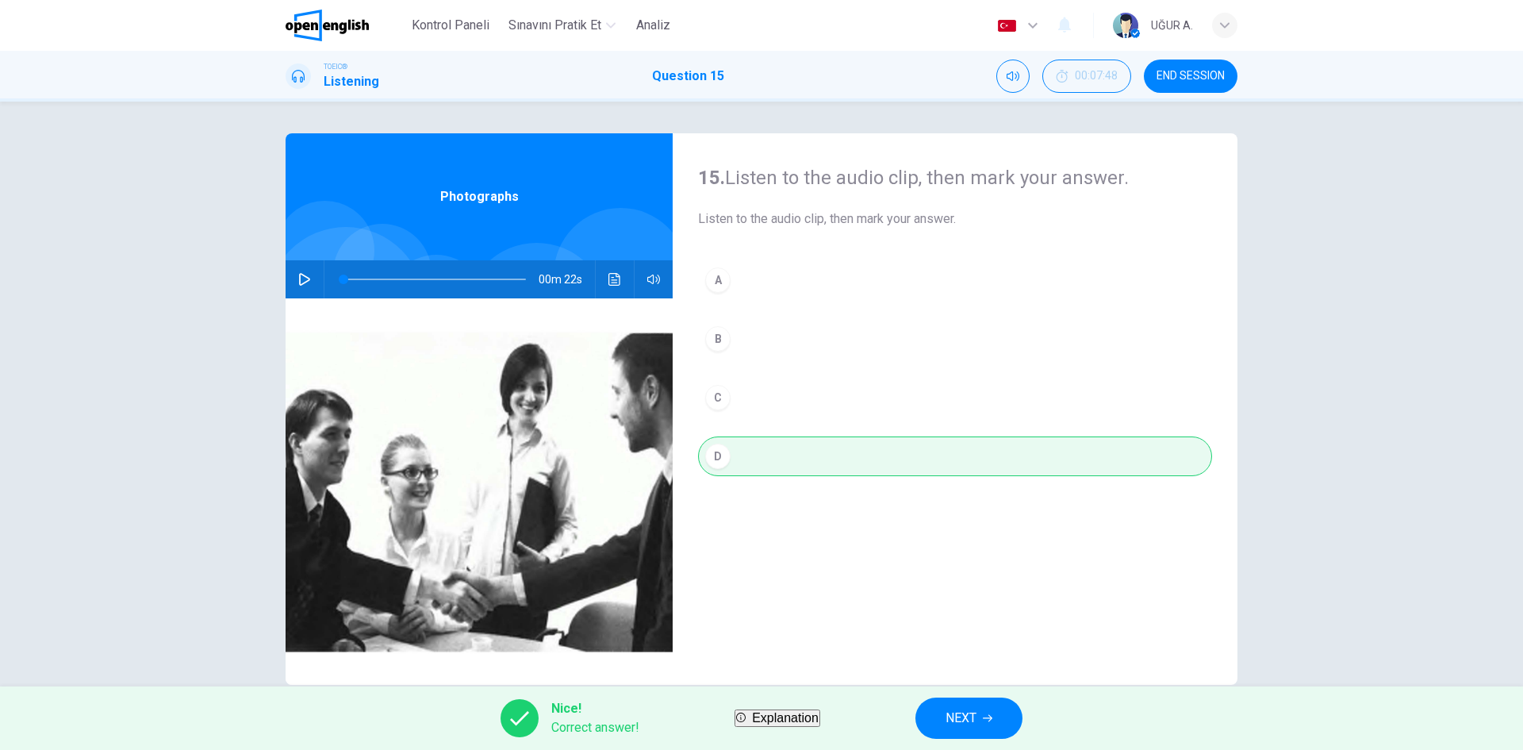
click at [977, 713] on span "NEXT" at bounding box center [961, 718] width 31 height 22
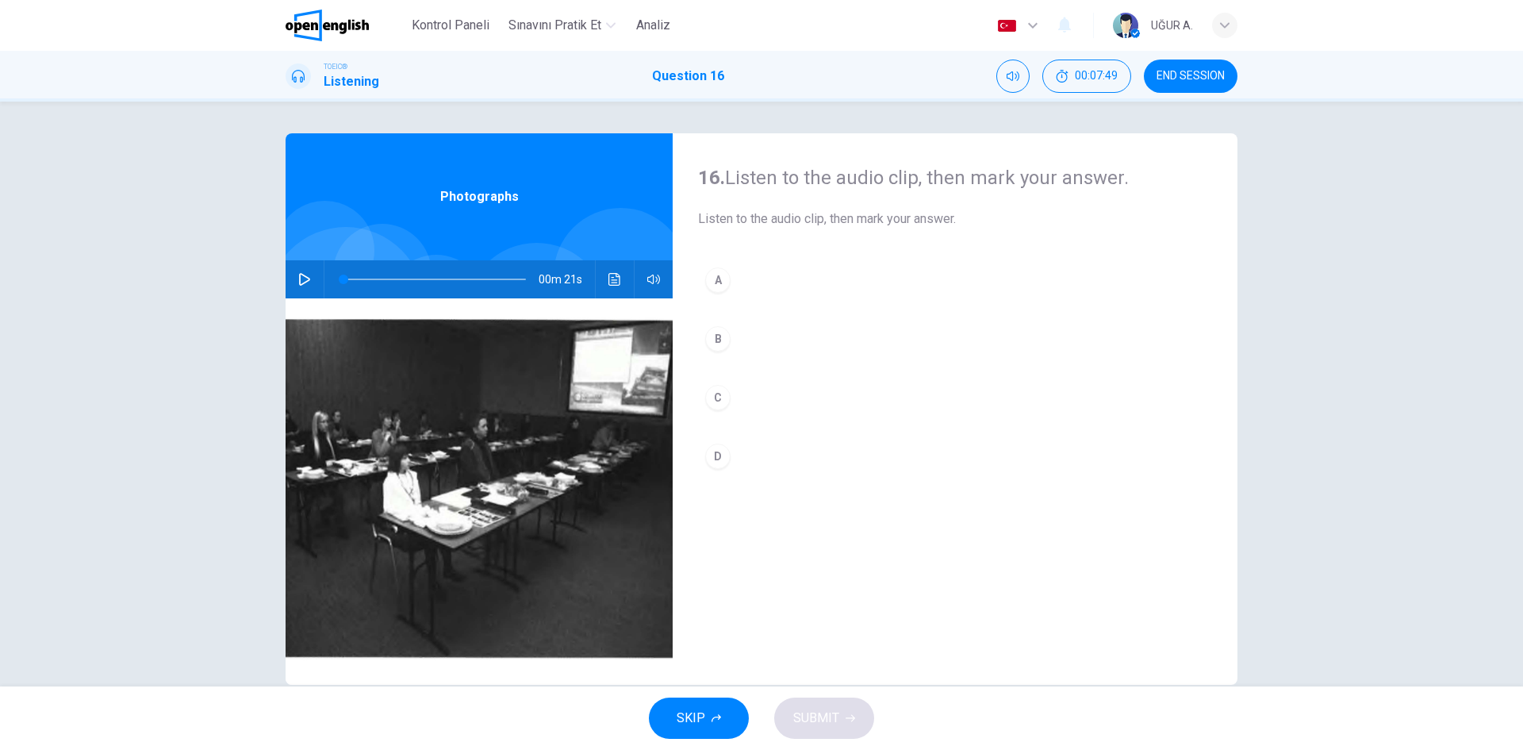
click at [301, 282] on icon "button" at bounding box center [304, 279] width 11 height 13
type input "*"
click at [721, 455] on div "D" at bounding box center [717, 455] width 25 height 25
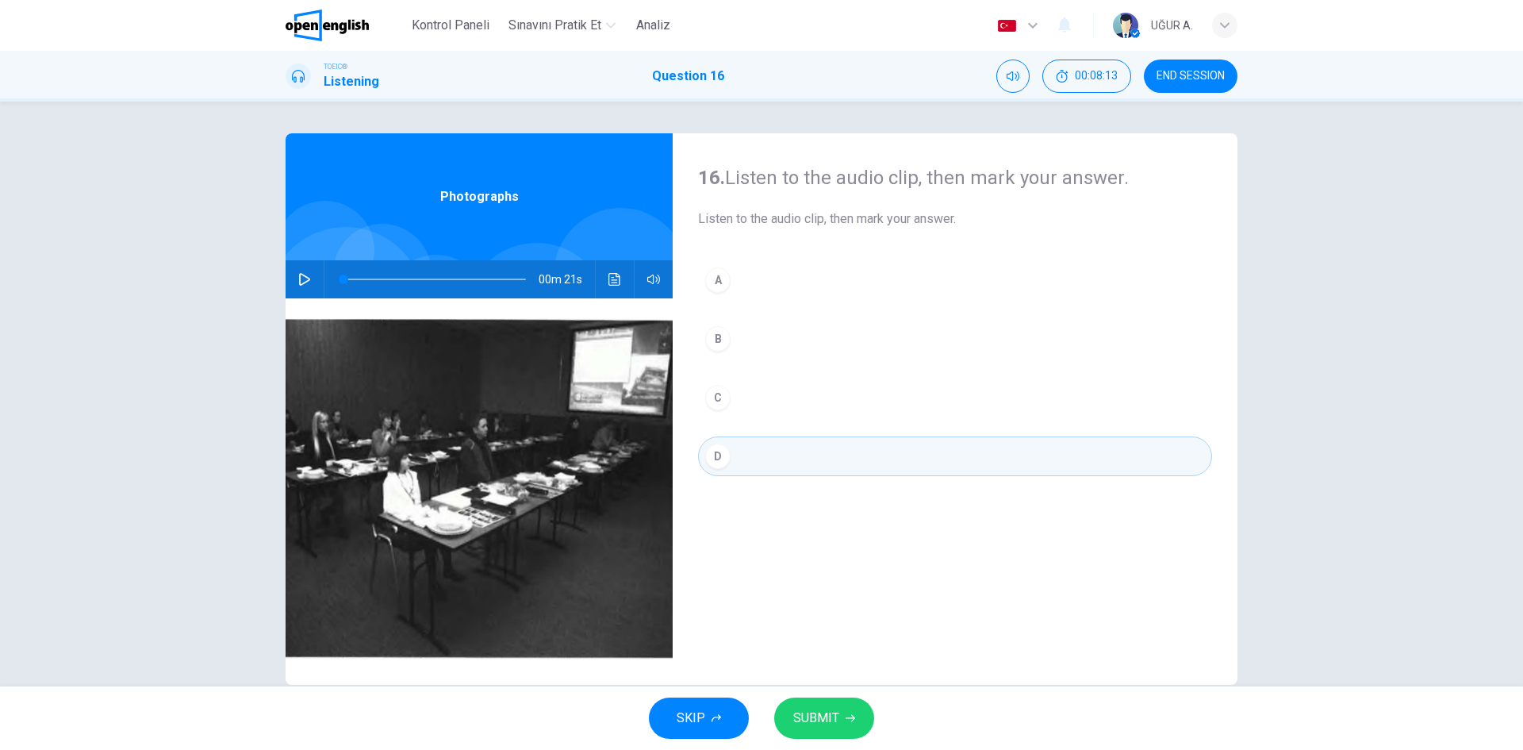
click at [812, 714] on span "SUBMIT" at bounding box center [816, 718] width 46 height 22
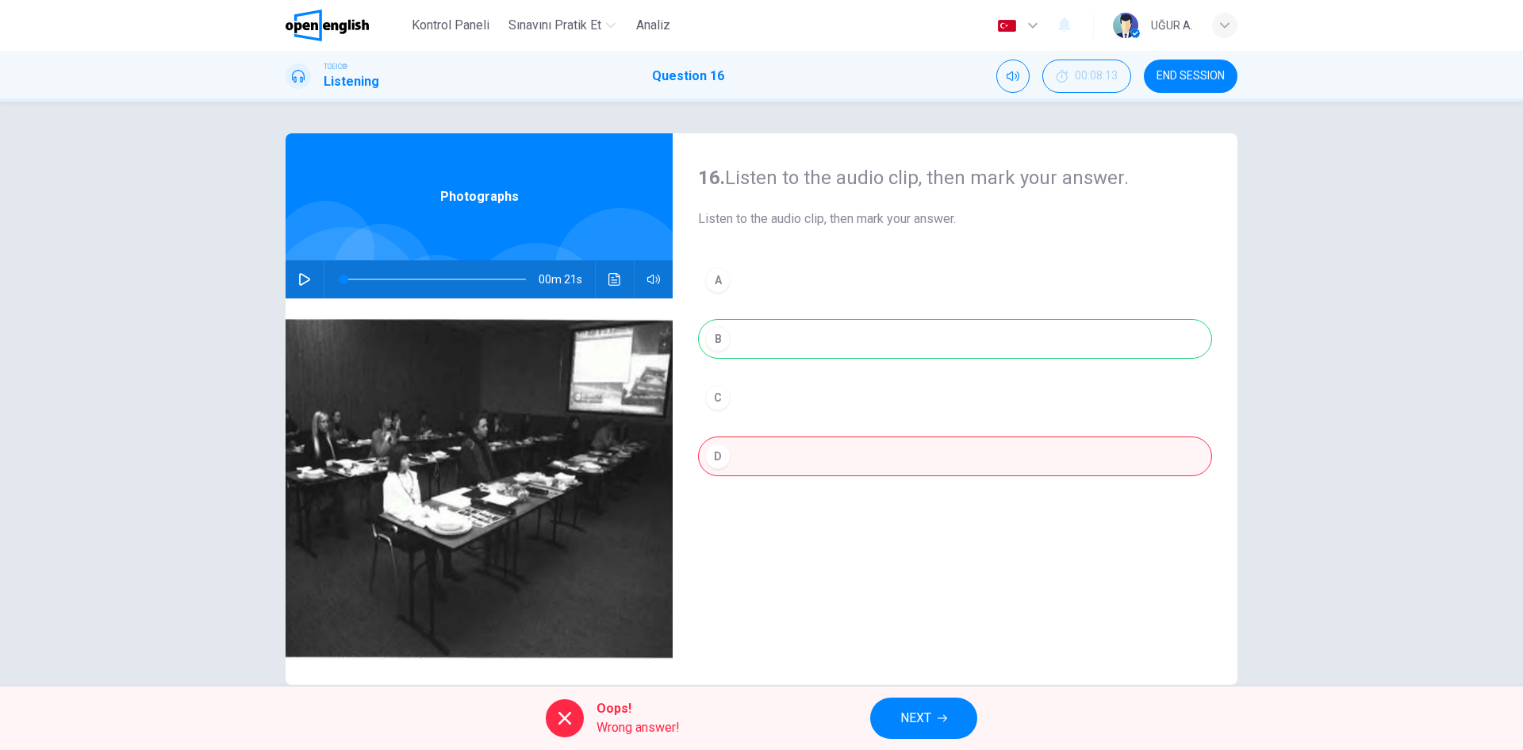
click at [720, 346] on div "A B C D" at bounding box center [955, 384] width 514 height 248
click at [715, 339] on div "A B C D" at bounding box center [955, 384] width 514 height 248
click at [611, 278] on icon "Ses transkripsiyonunu görmek için tıklayın" at bounding box center [615, 279] width 13 height 13
drag, startPoint x: 705, startPoint y: 386, endPoint x: 797, endPoint y: 384, distance: 91.3
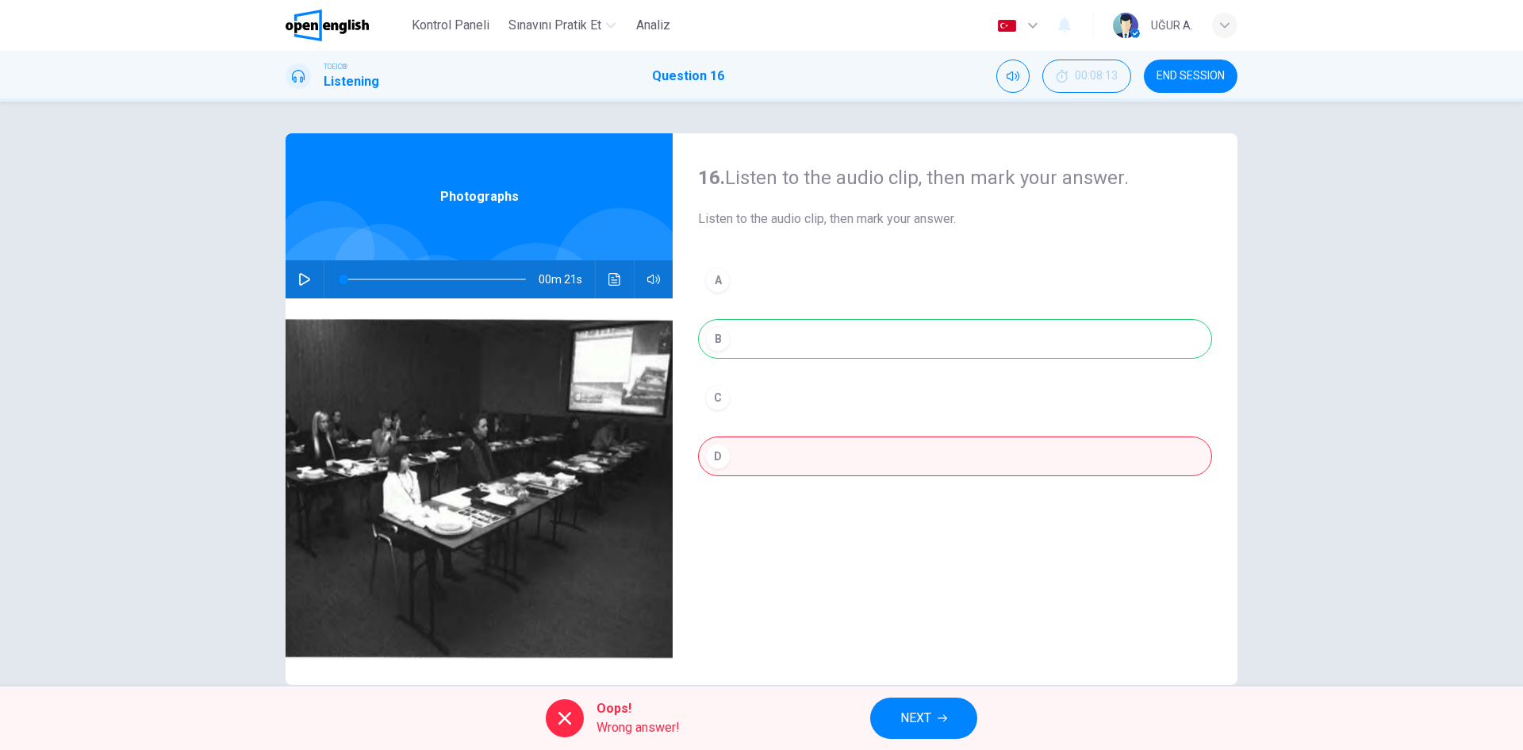
drag, startPoint x: 807, startPoint y: 390, endPoint x: 785, endPoint y: 390, distance: 21.4
drag, startPoint x: 669, startPoint y: 25, endPoint x: 822, endPoint y: 129, distance: 185.1
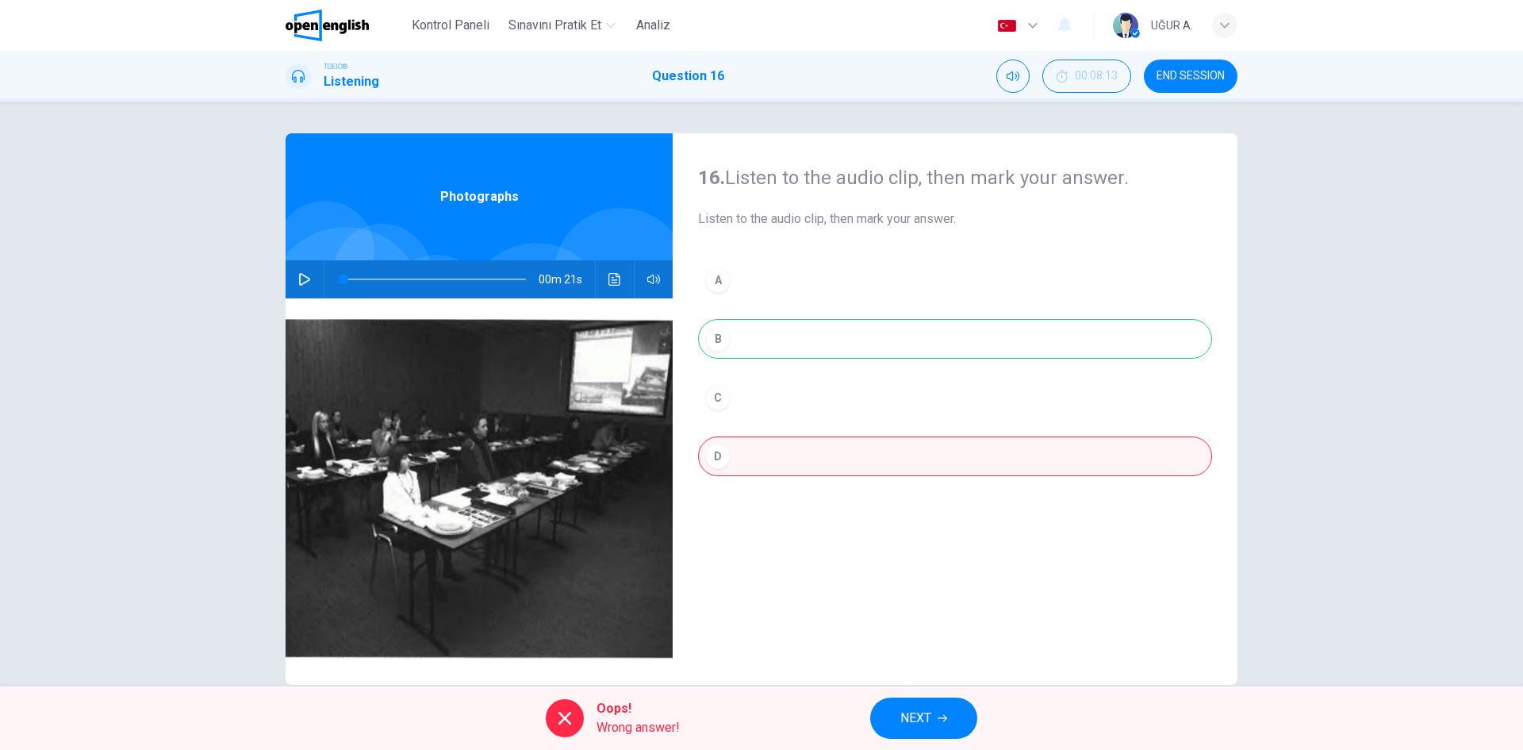
click at [669, 25] on span "Analiz" at bounding box center [653, 25] width 34 height 19
